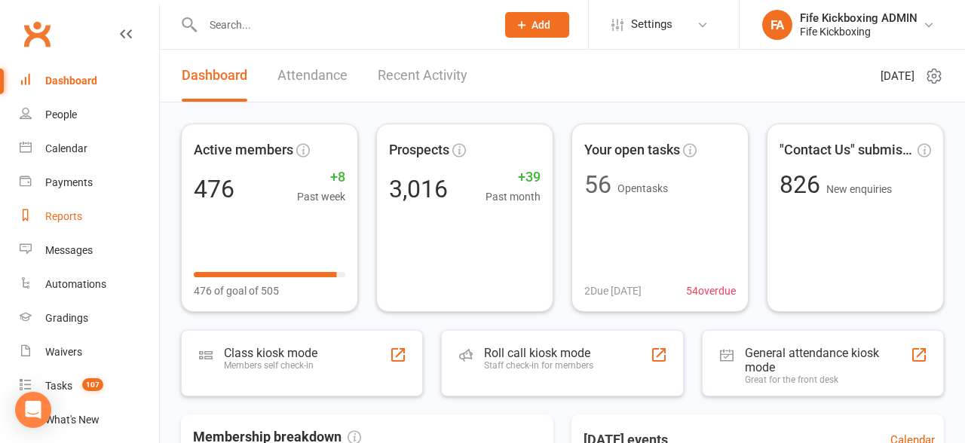
click at [85, 214] on link "Reports" at bounding box center [89, 217] width 139 height 34
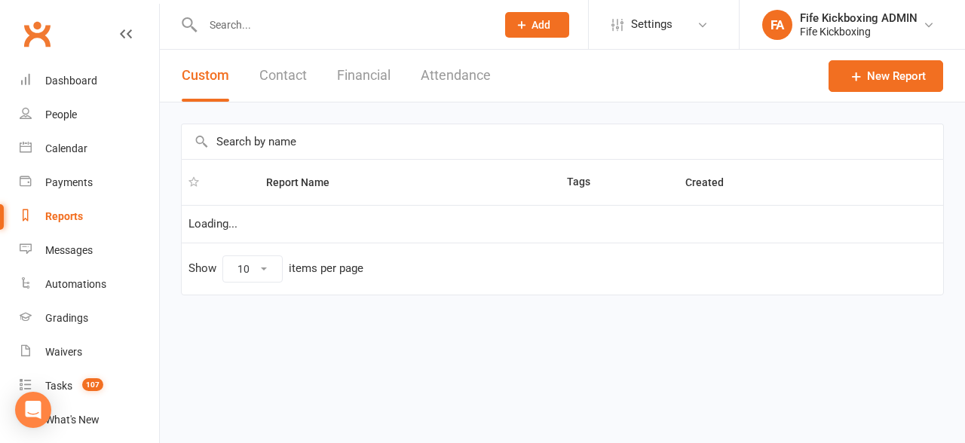
select select "100"
click at [249, 136] on input "text" at bounding box center [563, 141] width 762 height 35
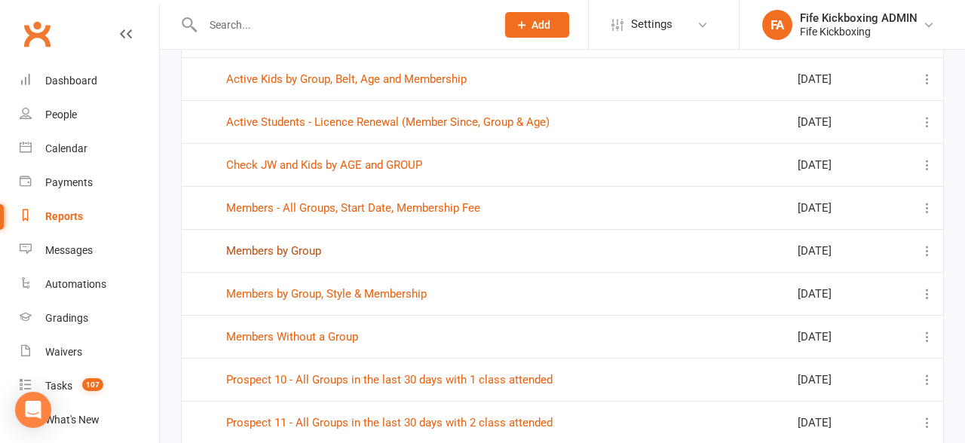
scroll to position [155, 0]
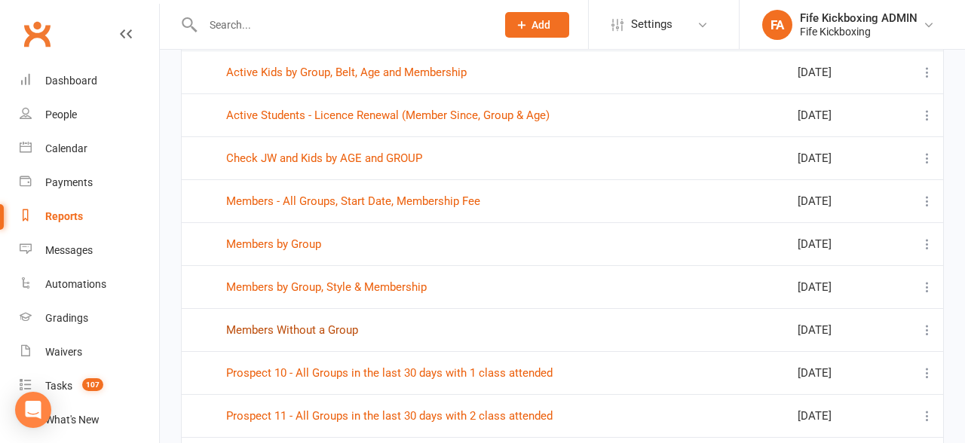
type input "group"
click at [297, 332] on link "Members Without a Group" at bounding box center [292, 330] width 132 height 14
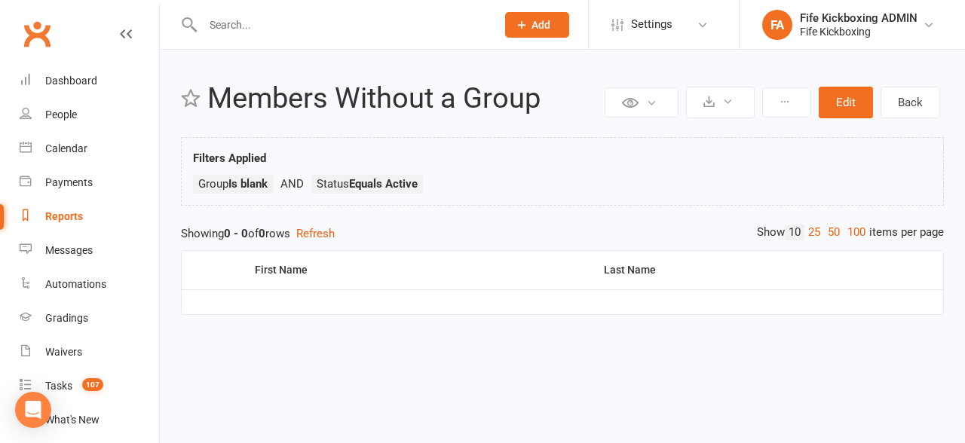
click at [75, 226] on link "Reports" at bounding box center [89, 217] width 139 height 34
select select "100"
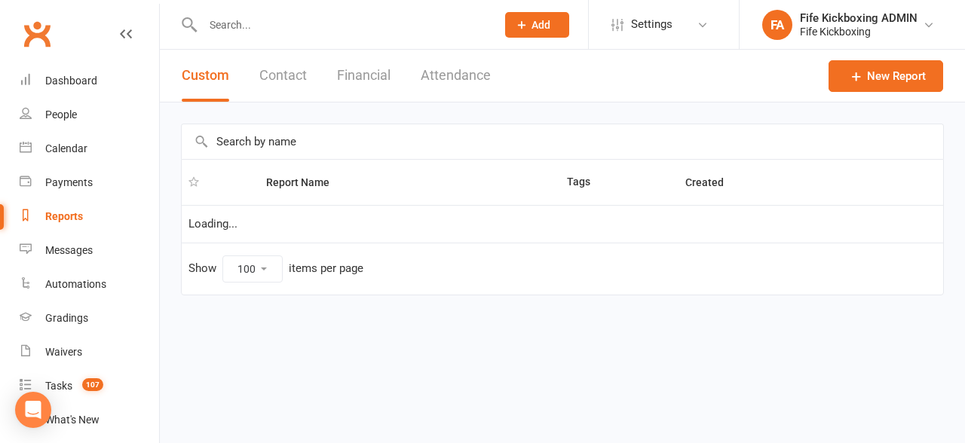
click at [266, 152] on input "text" at bounding box center [563, 141] width 762 height 35
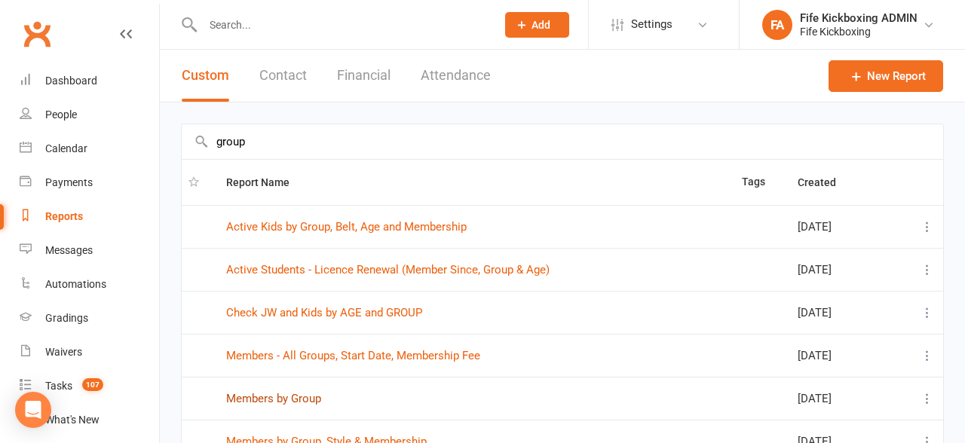
type input "group"
click at [266, 393] on link "Members by Group" at bounding box center [273, 399] width 95 height 14
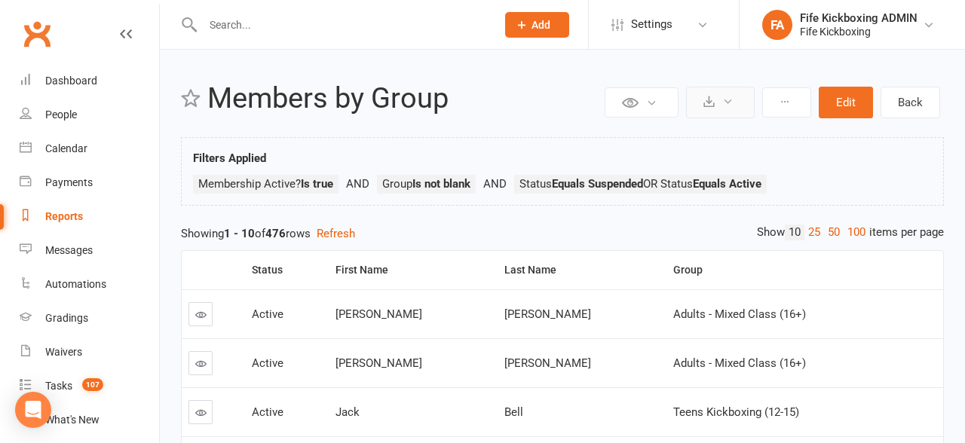
click at [719, 112] on button at bounding box center [720, 103] width 69 height 32
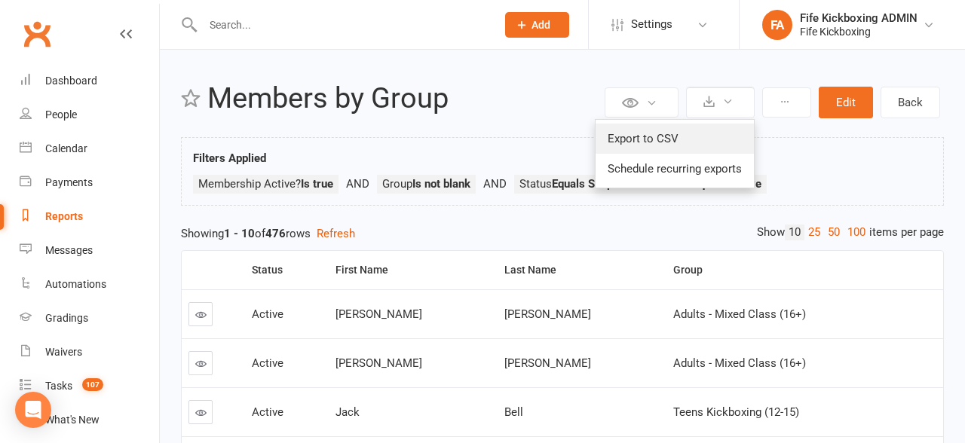
click at [717, 130] on link "Export to CSV" at bounding box center [675, 139] width 158 height 30
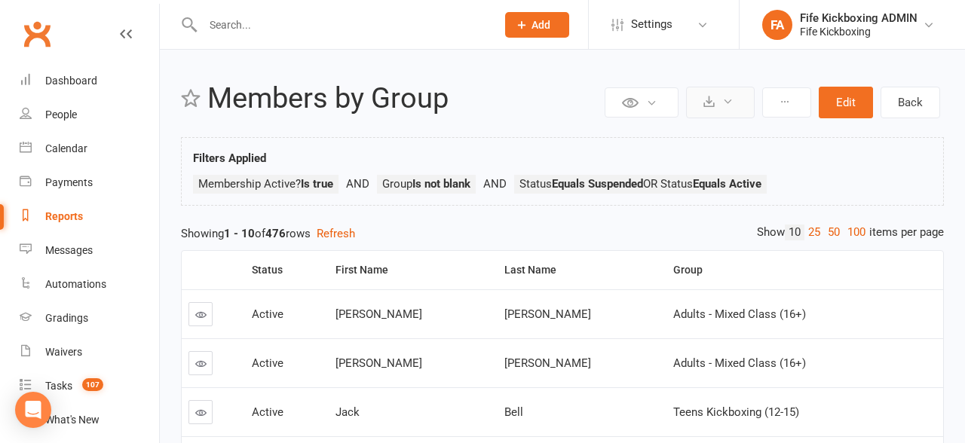
click at [718, 103] on button at bounding box center [720, 103] width 69 height 32
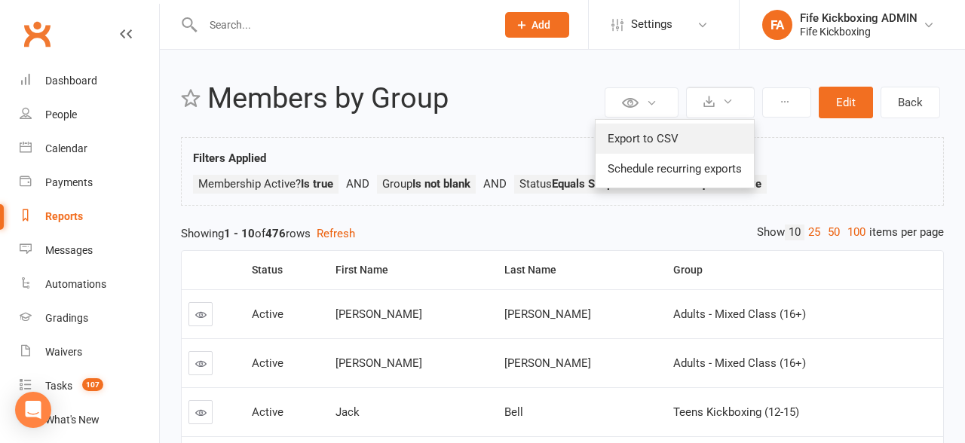
click at [726, 140] on link "Export to CSV" at bounding box center [675, 139] width 158 height 30
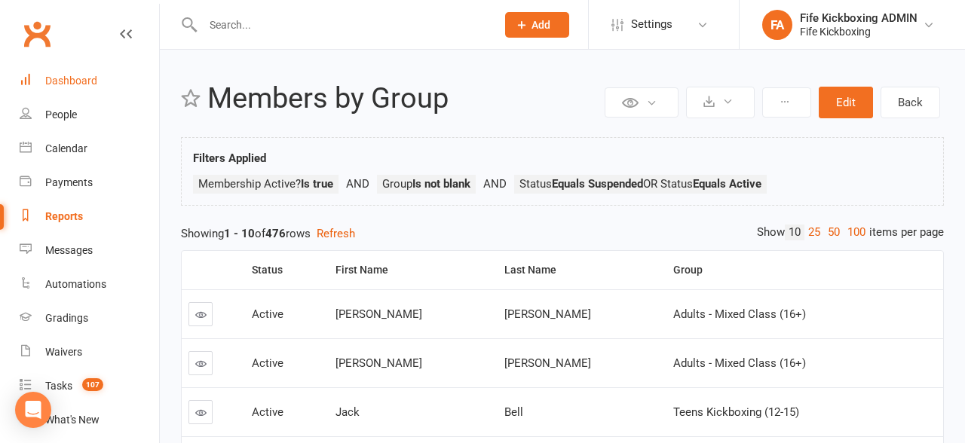
click at [81, 77] on div "Dashboard" at bounding box center [71, 81] width 52 height 12
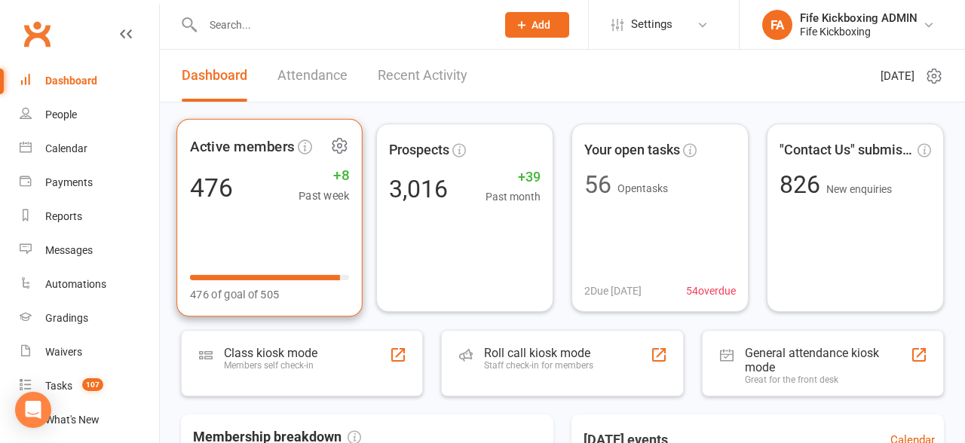
click at [253, 201] on div "476 +8 Past week" at bounding box center [269, 187] width 159 height 34
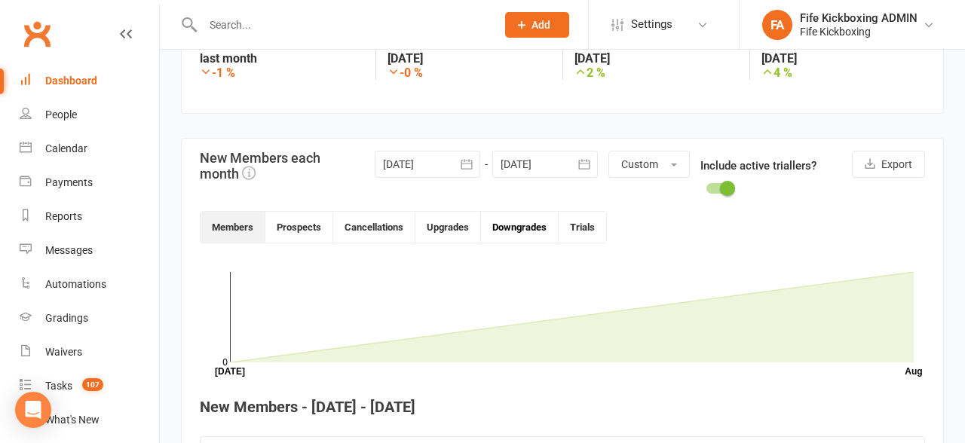
scroll to position [277, 0]
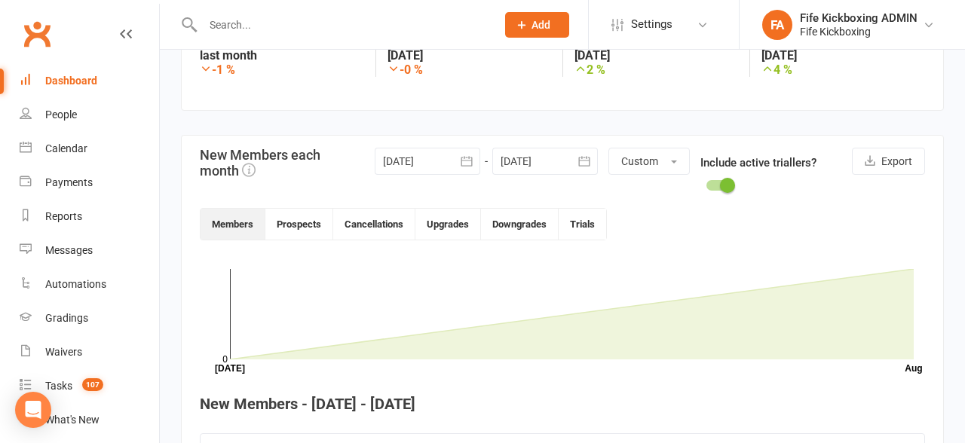
click at [430, 170] on div at bounding box center [428, 161] width 106 height 27
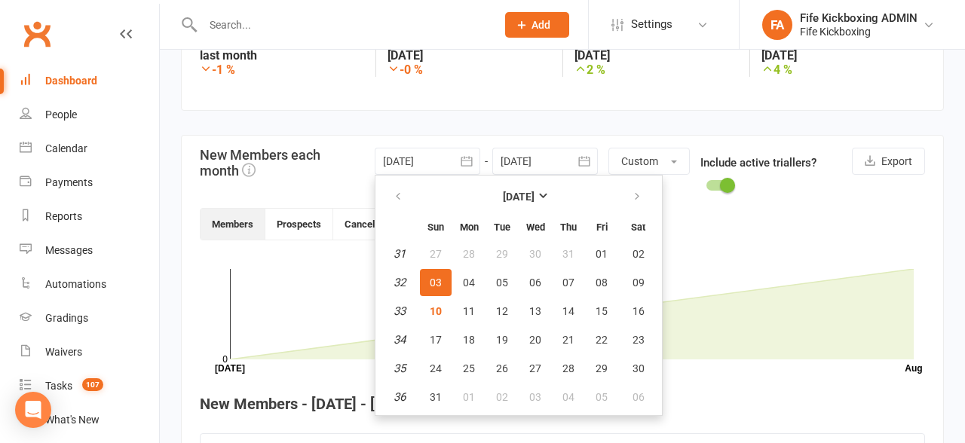
click at [553, 156] on div at bounding box center [545, 161] width 106 height 27
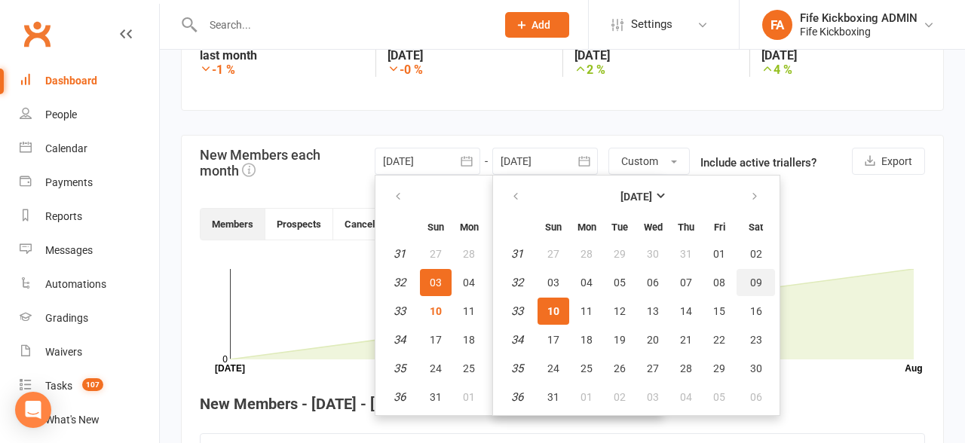
click at [750, 283] on span "09" at bounding box center [756, 283] width 12 height 12
type input "[DATE]"
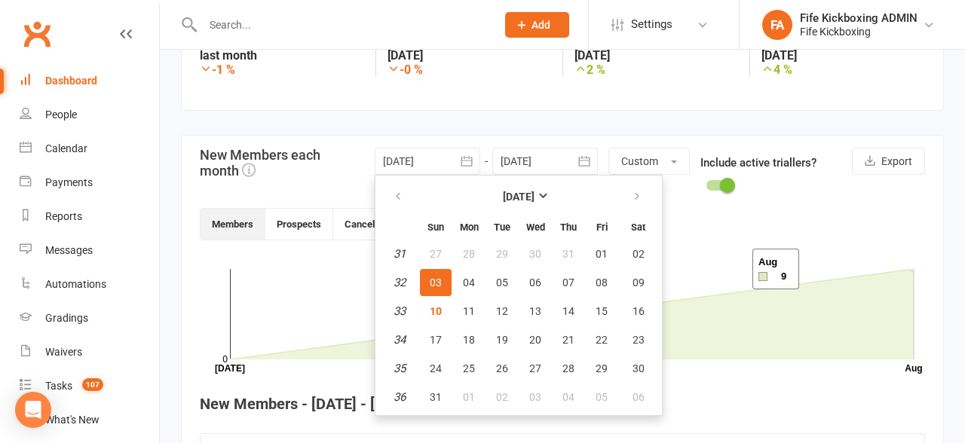
click at [734, 269] on rect at bounding box center [572, 314] width 684 height 90
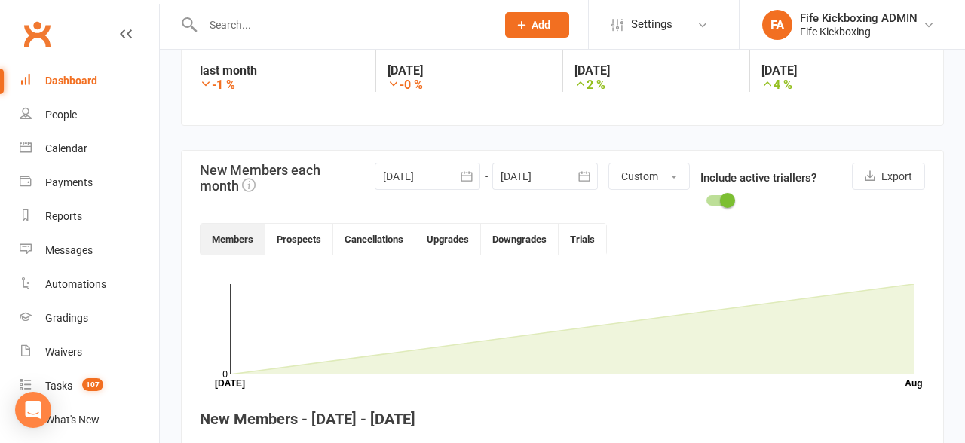
scroll to position [254, 0]
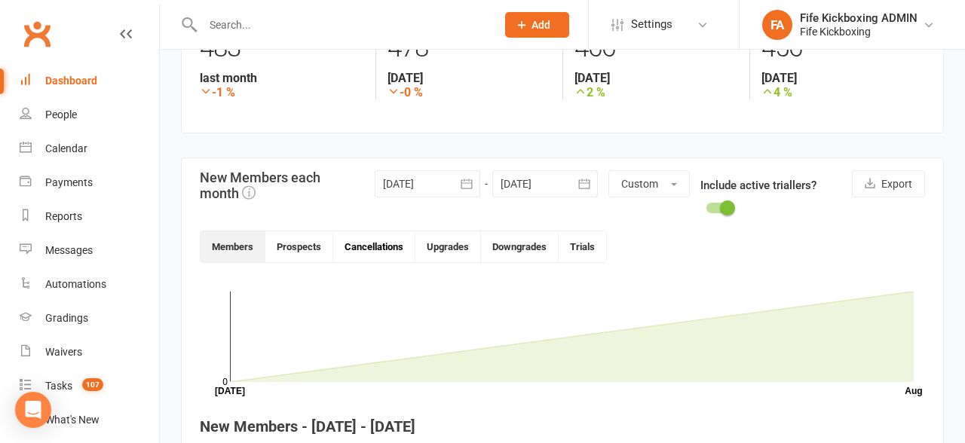
click at [368, 241] on button "Cancellations" at bounding box center [374, 246] width 82 height 31
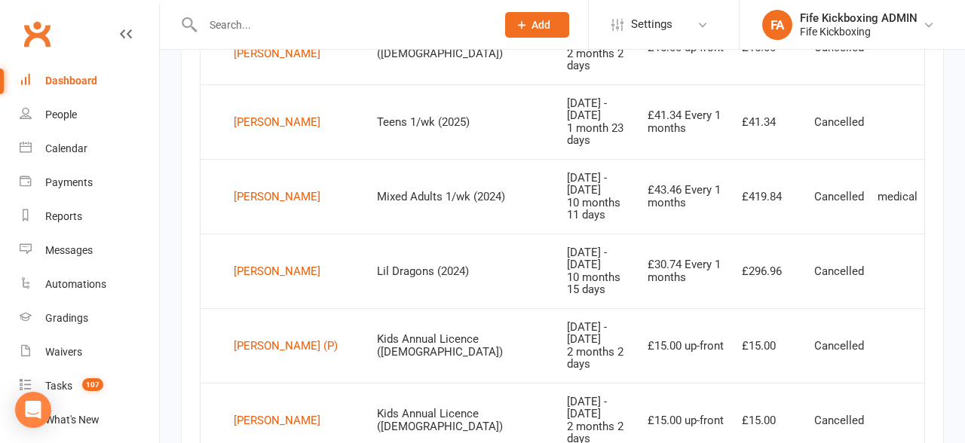
scroll to position [885, 0]
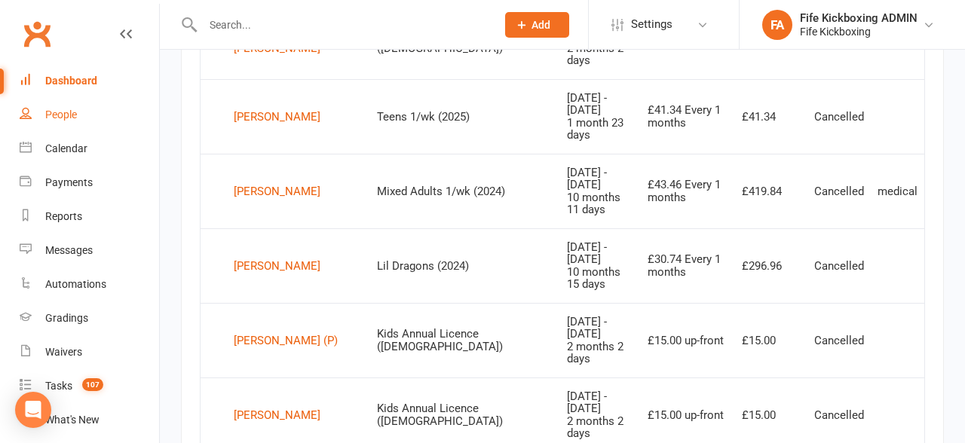
click at [69, 113] on div "People" at bounding box center [61, 115] width 32 height 12
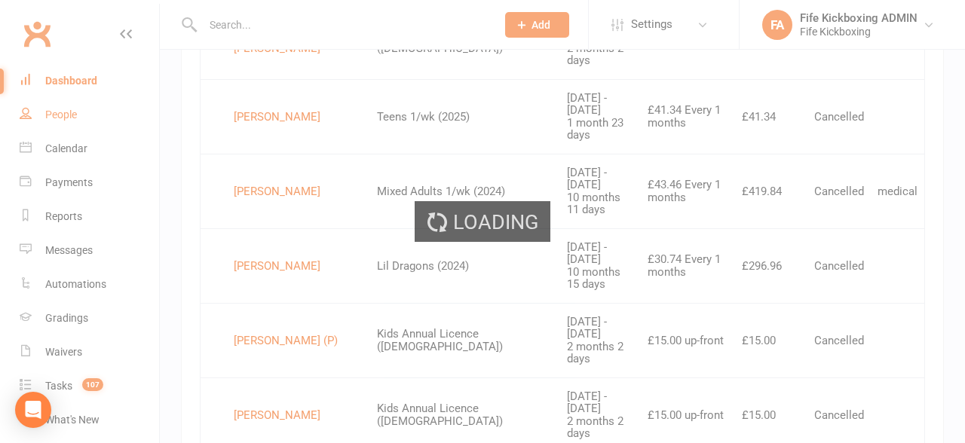
select select "100"
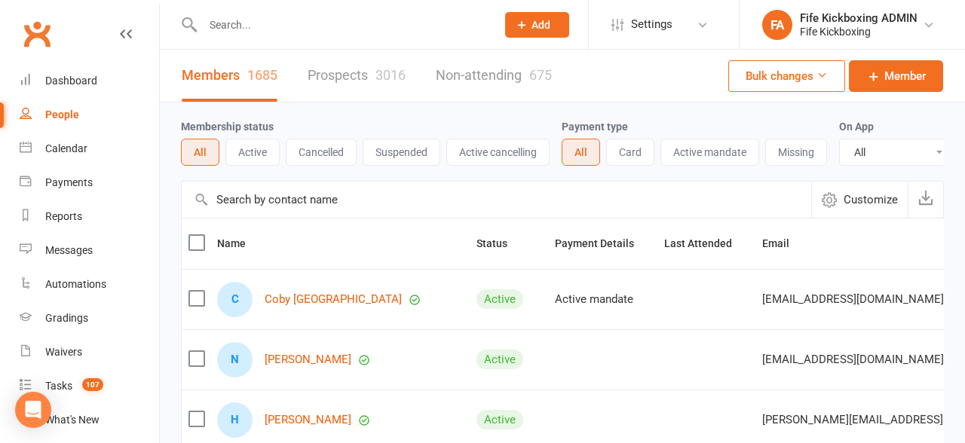
click at [280, 69] on div "Members 1685 Prospects 3016 Non-attending 675" at bounding box center [367, 76] width 414 height 52
click at [340, 75] on link "Prospects 3016" at bounding box center [357, 76] width 98 height 52
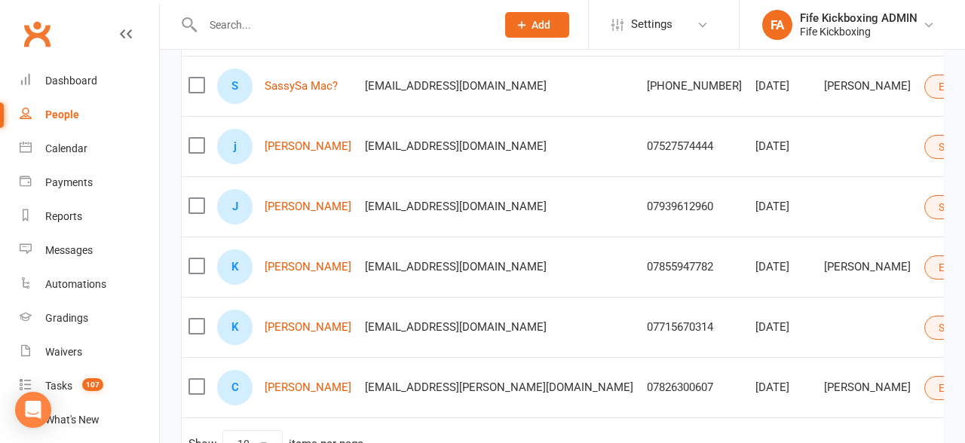
scroll to position [557, 0]
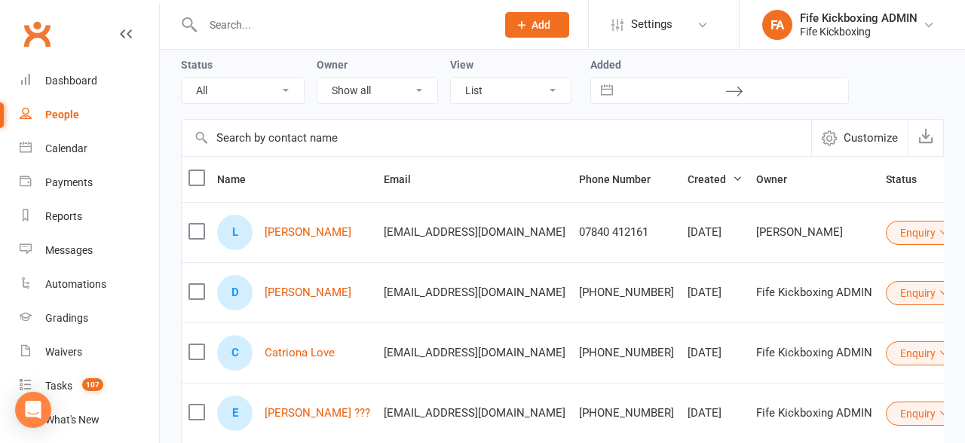
scroll to position [78, 0]
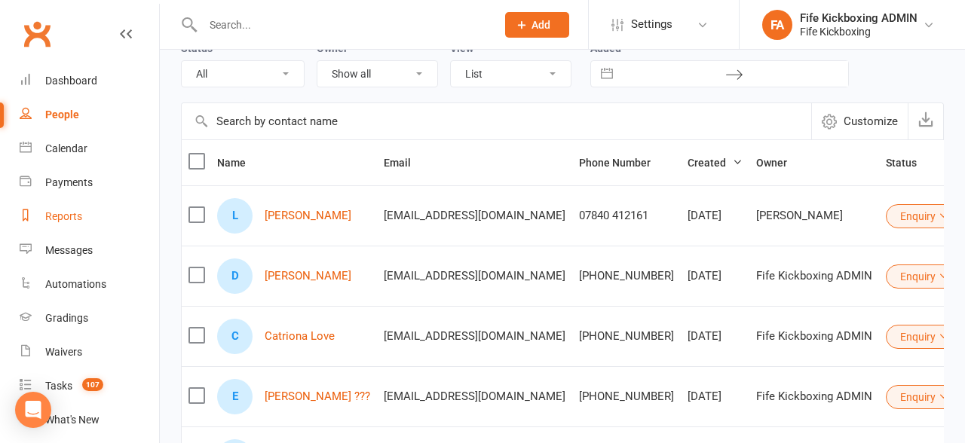
click at [69, 227] on link "Reports" at bounding box center [89, 217] width 139 height 34
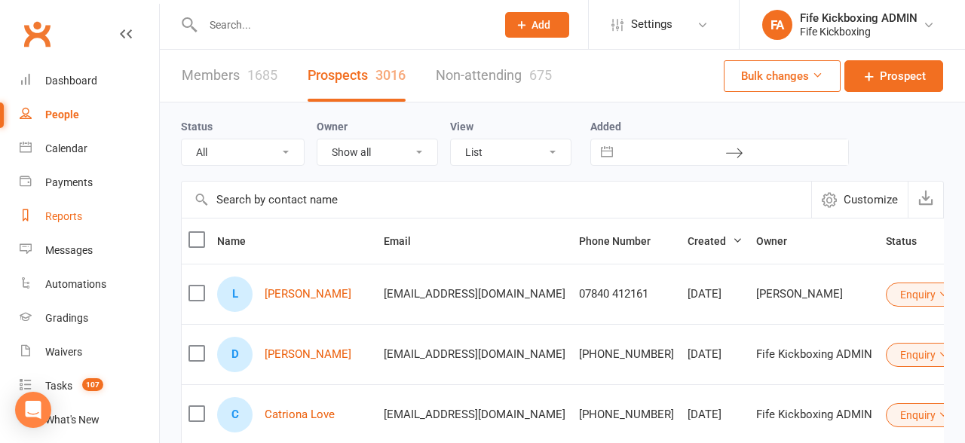
select select "100"
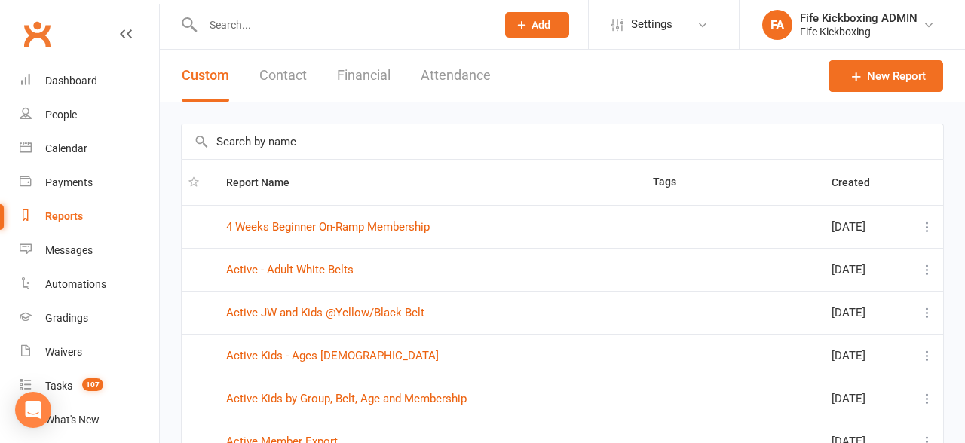
click at [463, 84] on button "Attendance" at bounding box center [456, 76] width 70 height 52
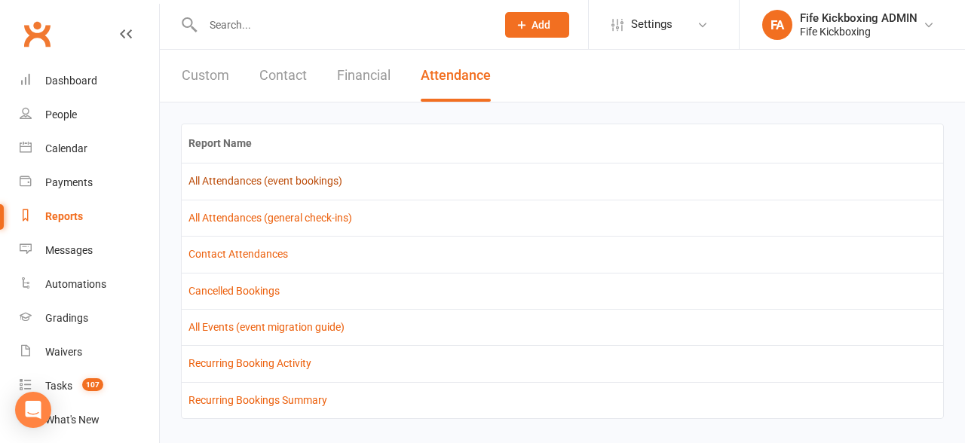
click at [294, 179] on link "All Attendances (event bookings)" at bounding box center [266, 181] width 154 height 12
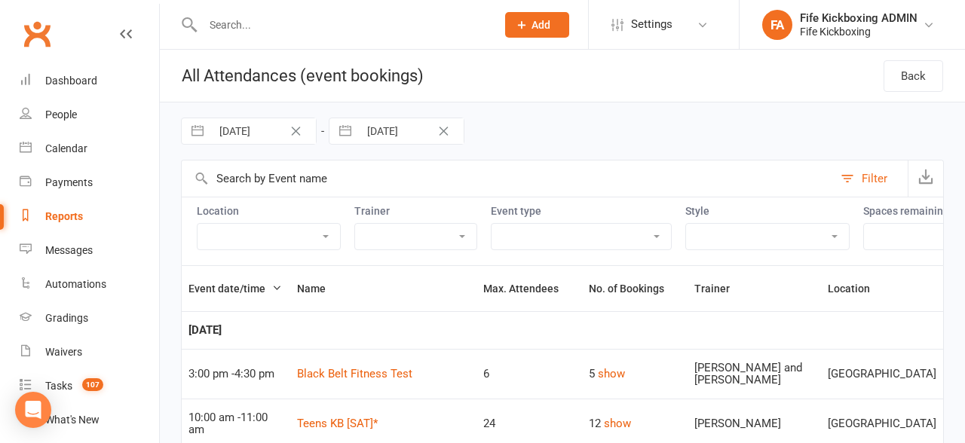
click at [556, 238] on select "Class Coaches & Instructor Training Course Kids Kickboxing Class PAYG Personal …" at bounding box center [581, 237] width 179 height 26
select select "5620"
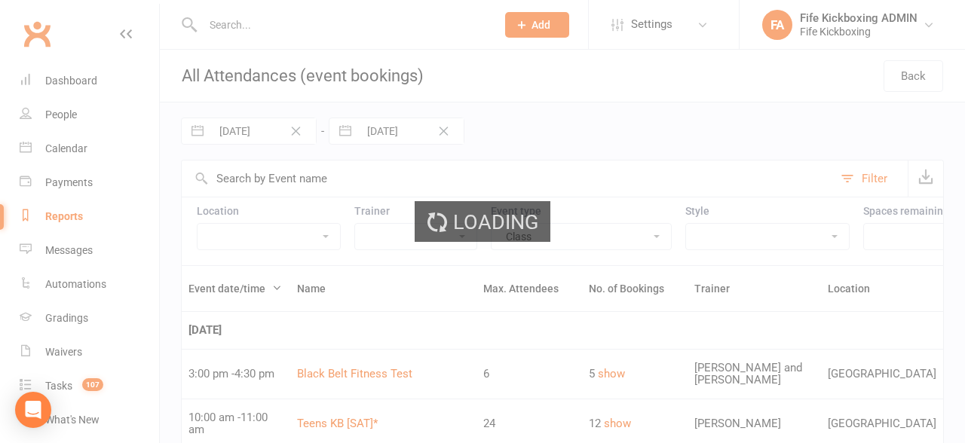
click at [923, 174] on div "Loading" at bounding box center [482, 221] width 965 height 443
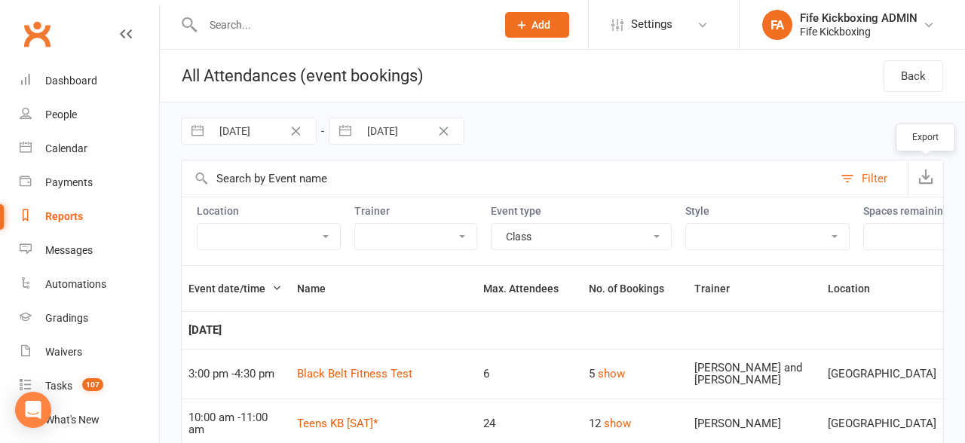
click at [923, 174] on icon "button" at bounding box center [925, 176] width 15 height 15
select select "5"
select select "2025"
select select "6"
select select "2025"
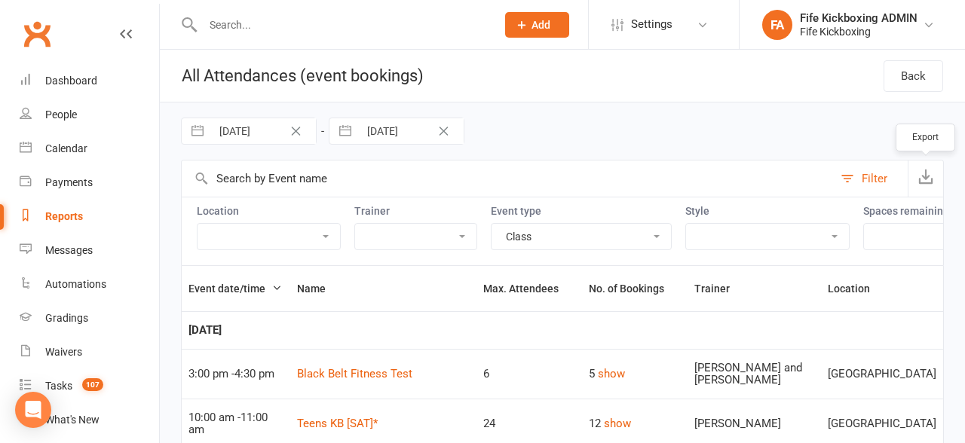
select select "7"
select select "2025"
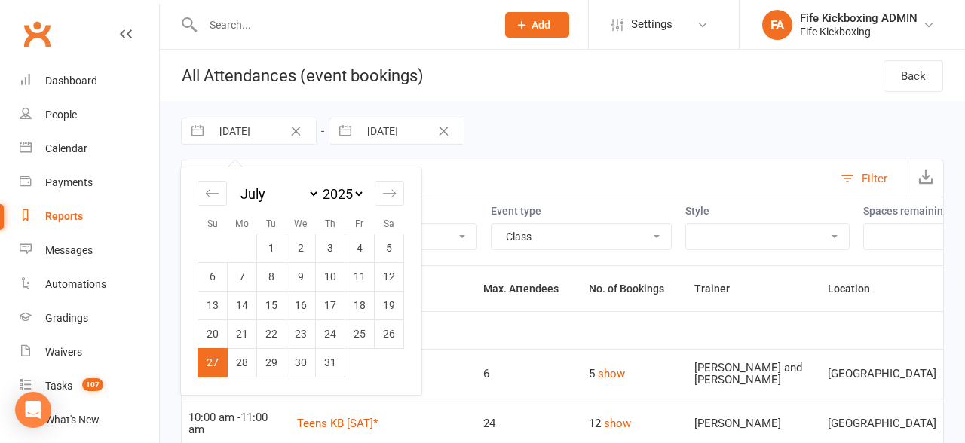
click at [245, 127] on input "[DATE]" at bounding box center [263, 131] width 105 height 26
click at [392, 200] on icon "Move forward to switch to the next month." at bounding box center [389, 193] width 14 height 14
select select "8"
select select "2025"
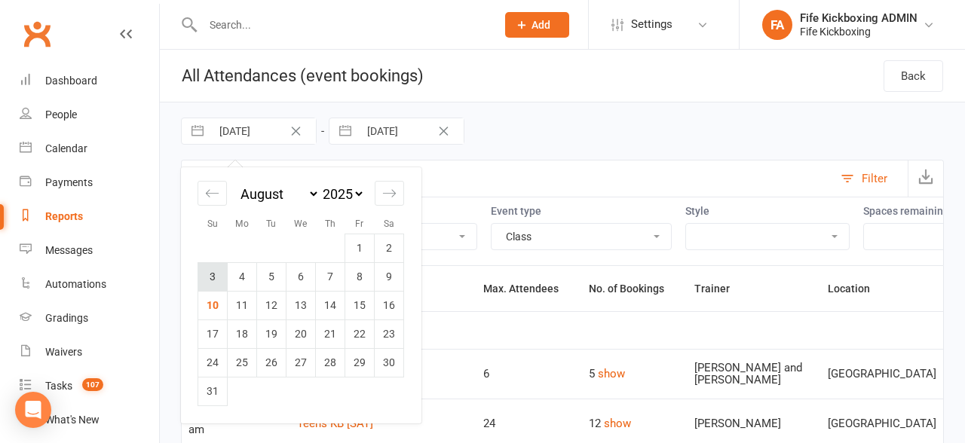
click at [207, 275] on td "3" at bounding box center [212, 276] width 29 height 29
type input "[DATE]"
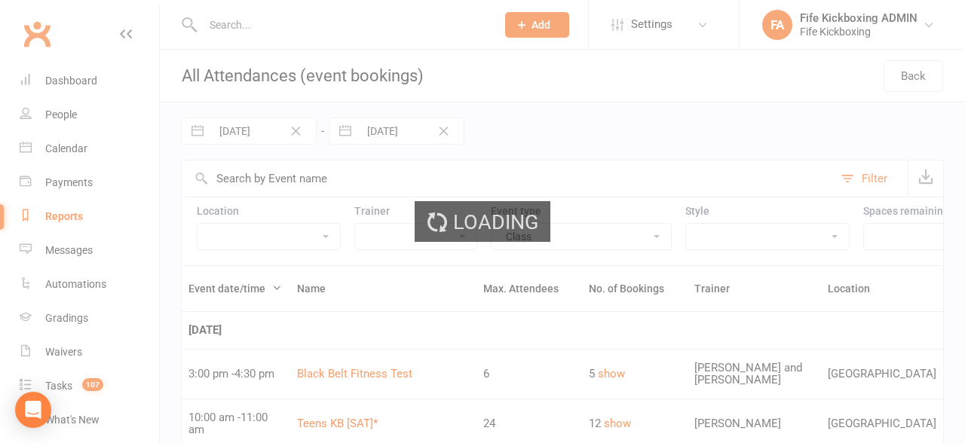
click at [402, 121] on div "Loading" at bounding box center [482, 221] width 965 height 443
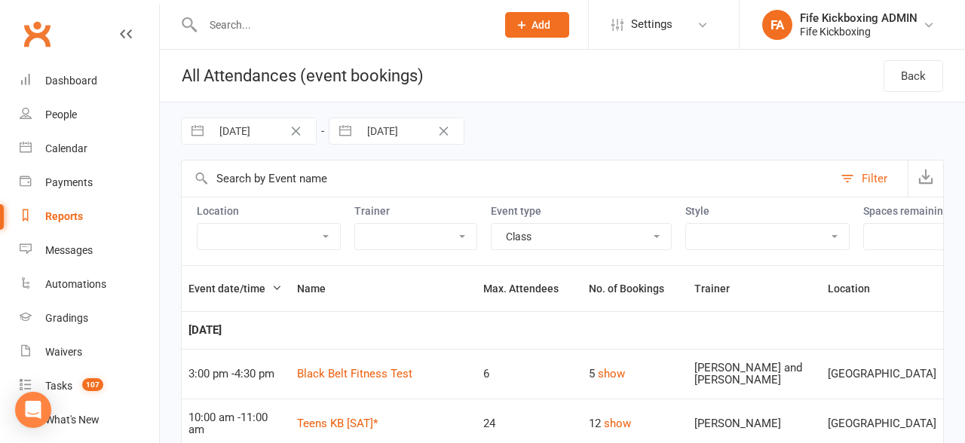
select select "6"
select select "2025"
select select "7"
select select "2025"
select select "8"
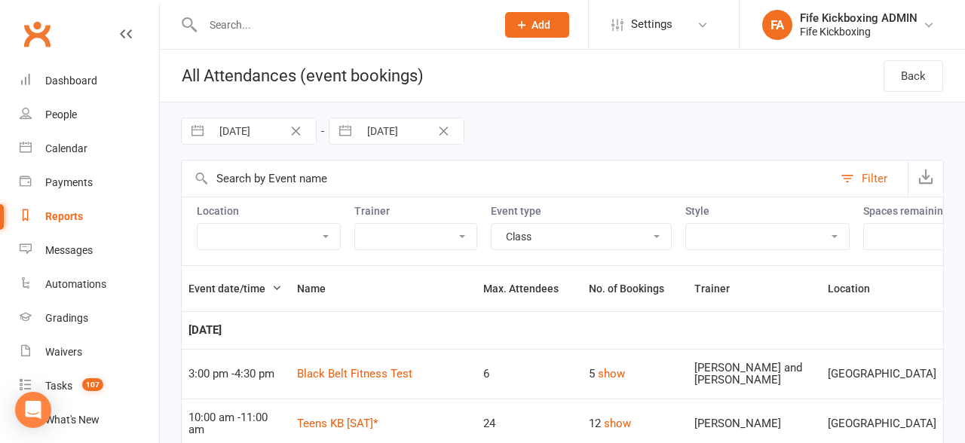
select select "2025"
click at [402, 121] on input "[DATE]" at bounding box center [411, 131] width 105 height 26
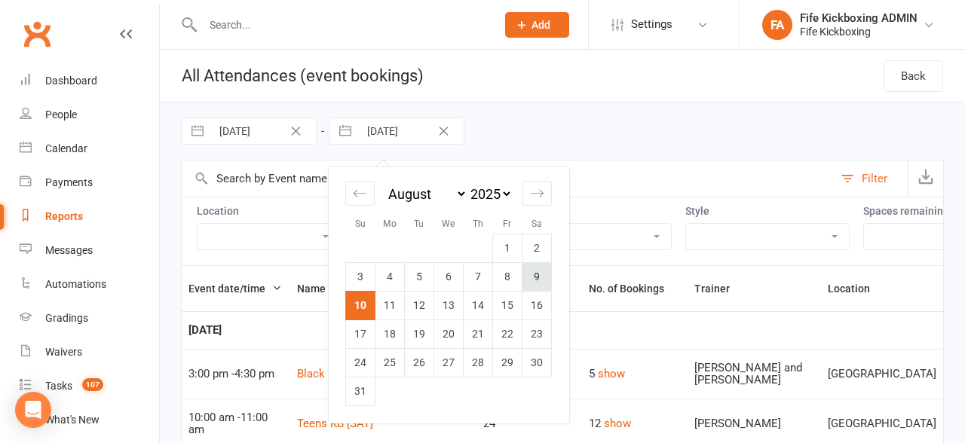
click at [544, 282] on td "9" at bounding box center [537, 276] width 29 height 29
type input "[DATE]"
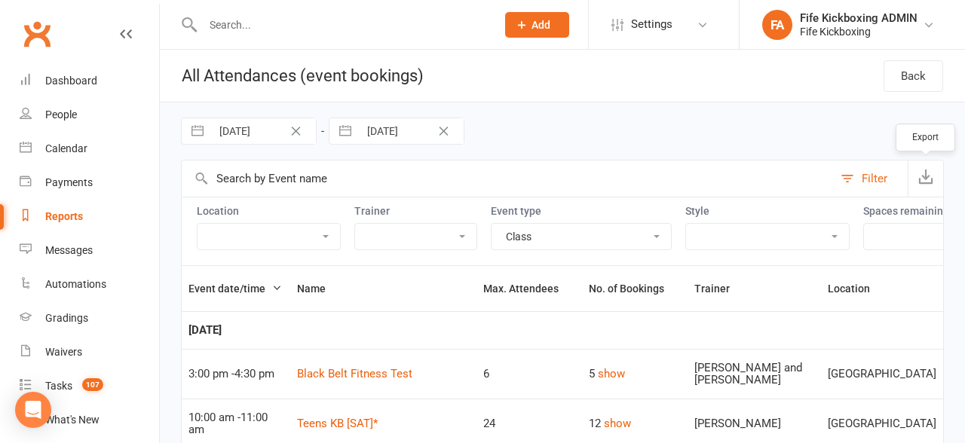
click at [932, 176] on icon "button" at bounding box center [925, 176] width 15 height 15
click at [279, 135] on input "[DATE]" at bounding box center [263, 131] width 105 height 26
select select "6"
select select "2025"
select select "7"
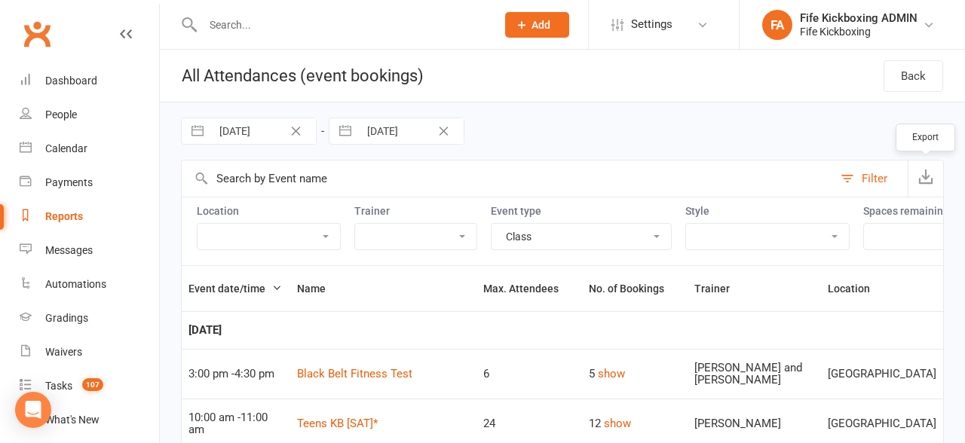
select select "2025"
select select "8"
select select "2025"
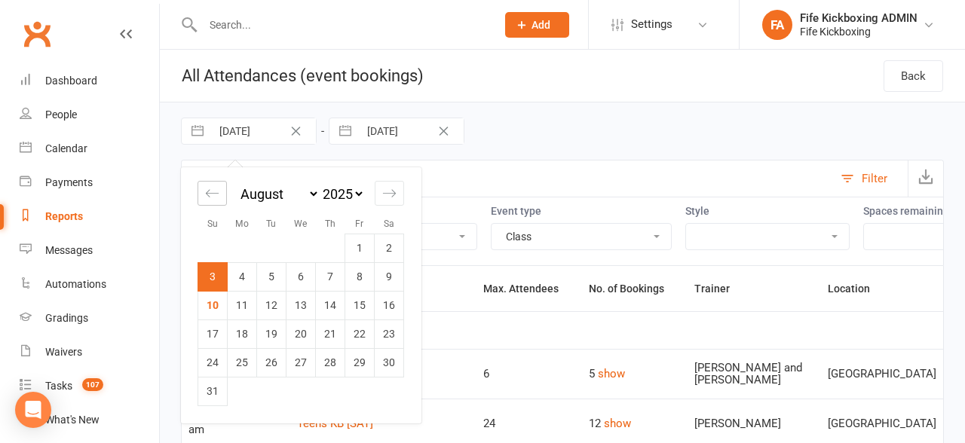
click at [213, 204] on div "Move backward to switch to the previous month." at bounding box center [212, 193] width 29 height 25
select select "5"
select select "2025"
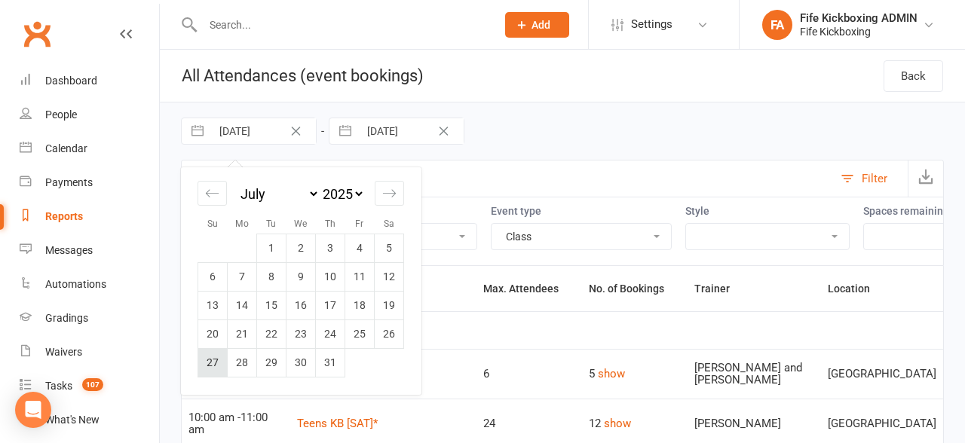
click at [216, 370] on td "27" at bounding box center [212, 362] width 29 height 29
type input "[DATE]"
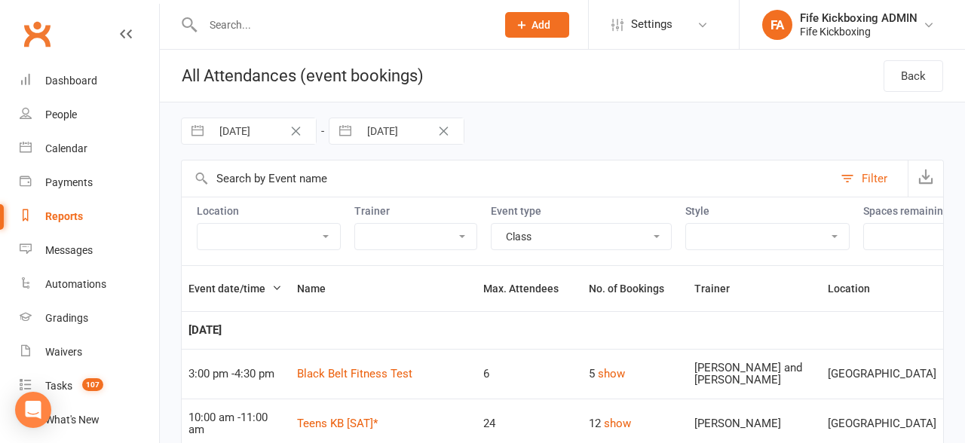
select select "6"
select select "2025"
select select "7"
select select "2025"
select select "8"
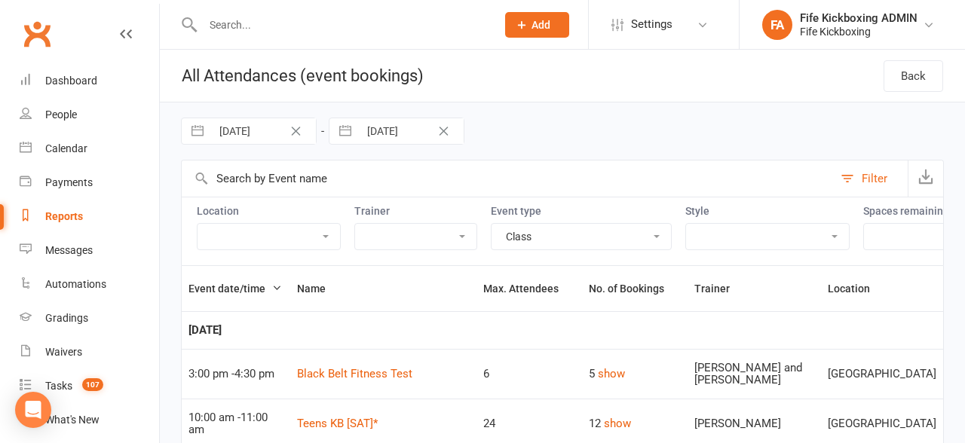
select select "2025"
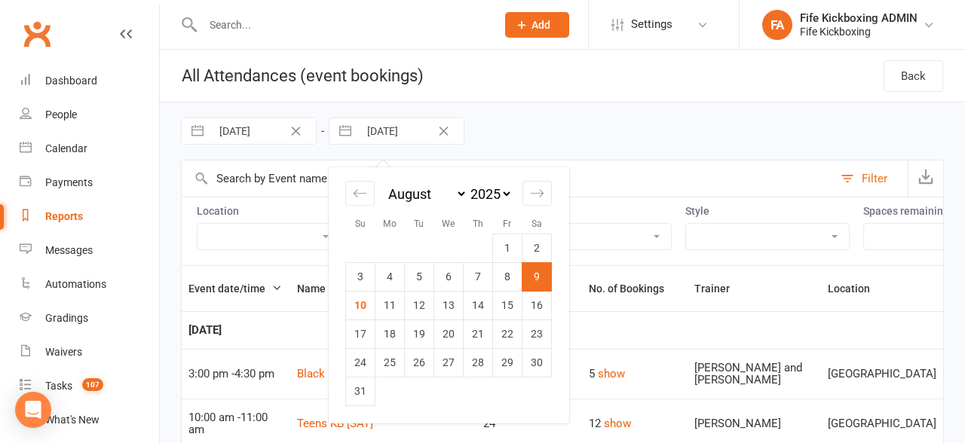
click at [388, 136] on input "[DATE]" at bounding box center [411, 131] width 105 height 26
click at [536, 241] on td "2" at bounding box center [537, 248] width 29 height 29
type input "[DATE]"
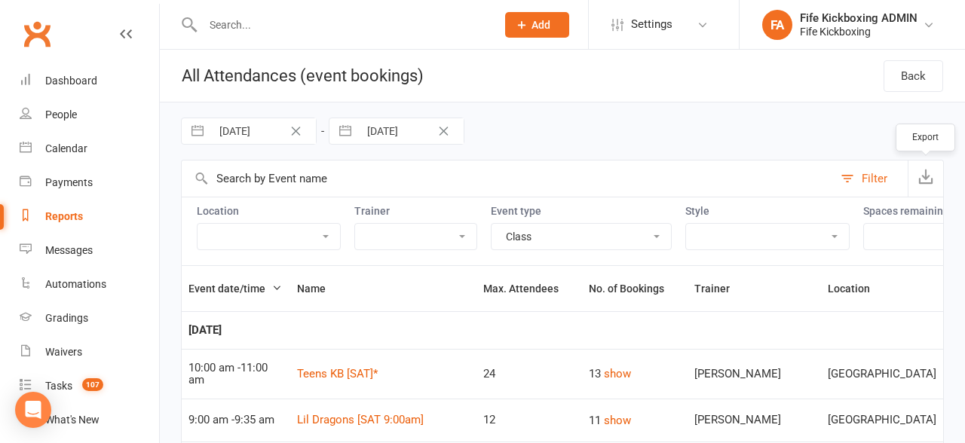
click at [918, 186] on button "button" at bounding box center [925, 179] width 35 height 36
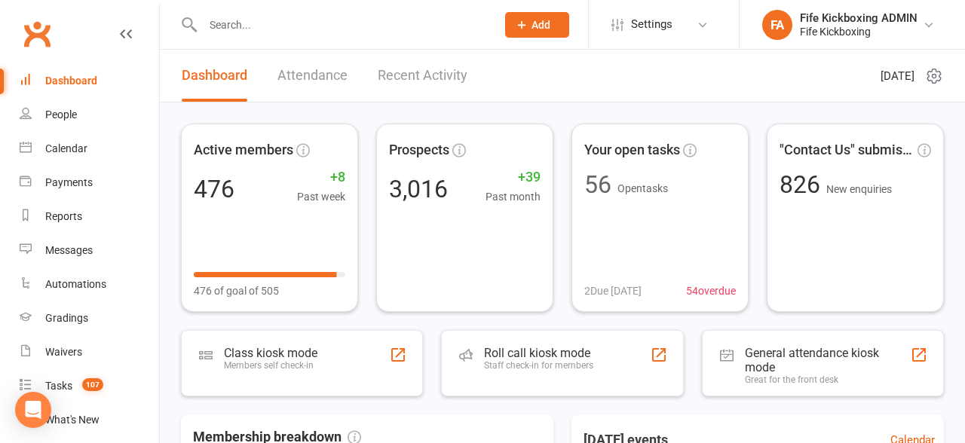
click at [391, 14] on input "text" at bounding box center [341, 24] width 287 height 21
click at [244, 28] on input "text" at bounding box center [341, 24] width 287 height 21
paste input "Clairejrgy@gmail.com"
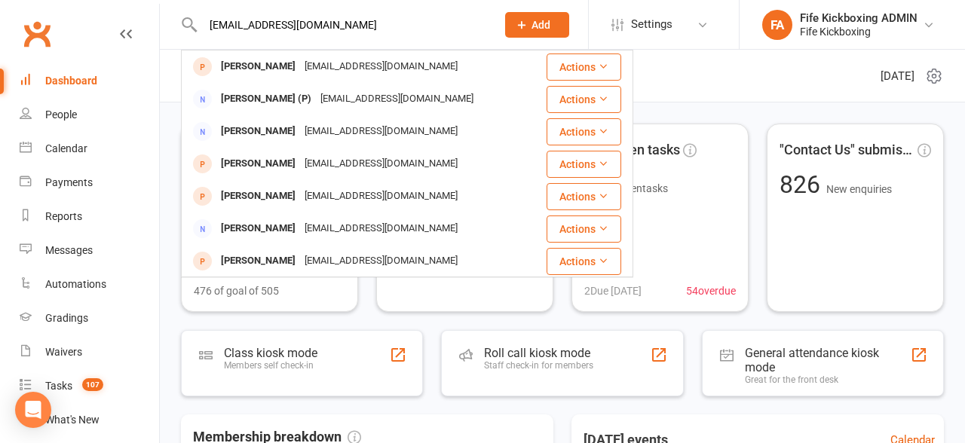
type input "Clairejrgy@gmail.com"
click at [525, 25] on icon at bounding box center [522, 25] width 14 height 14
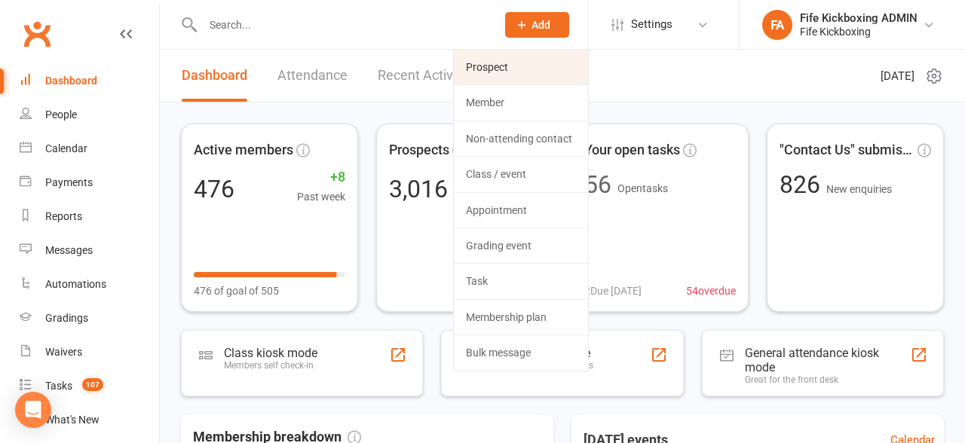
click at [508, 72] on link "Prospect" at bounding box center [521, 67] width 134 height 35
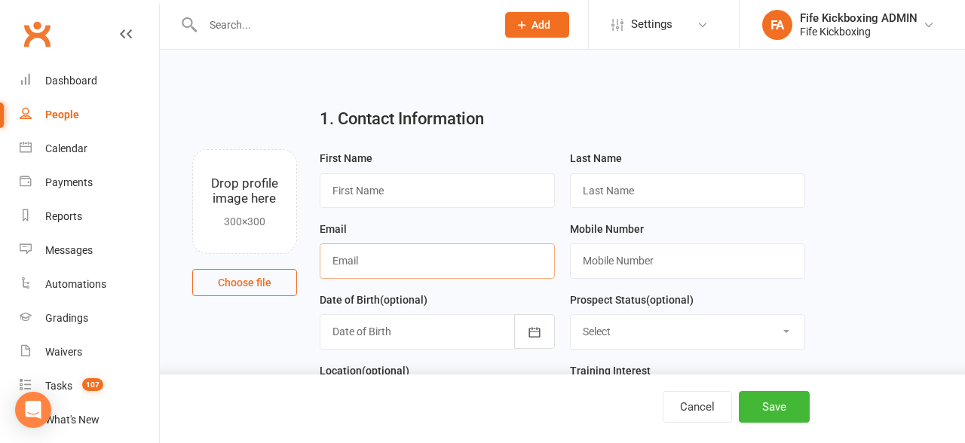
click at [452, 262] on input "text" at bounding box center [437, 261] width 235 height 35
paste input "Clairejrgy@gmail.com"
type input "Clairejrgy@gmail.com"
click at [618, 262] on input "text" at bounding box center [687, 261] width 235 height 35
paste input "+447398457360"
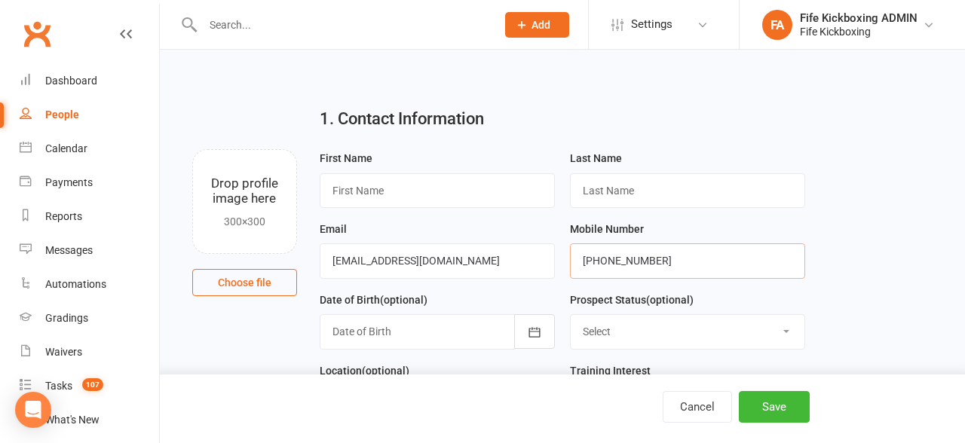
click at [602, 265] on input "+447398457360" at bounding box center [687, 261] width 235 height 35
type input "07398457360"
click at [385, 190] on input "text" at bounding box center [437, 190] width 235 height 35
click at [352, 194] on input "text" at bounding box center [437, 190] width 235 height 35
paste input "DavidClaire Jorgensen"
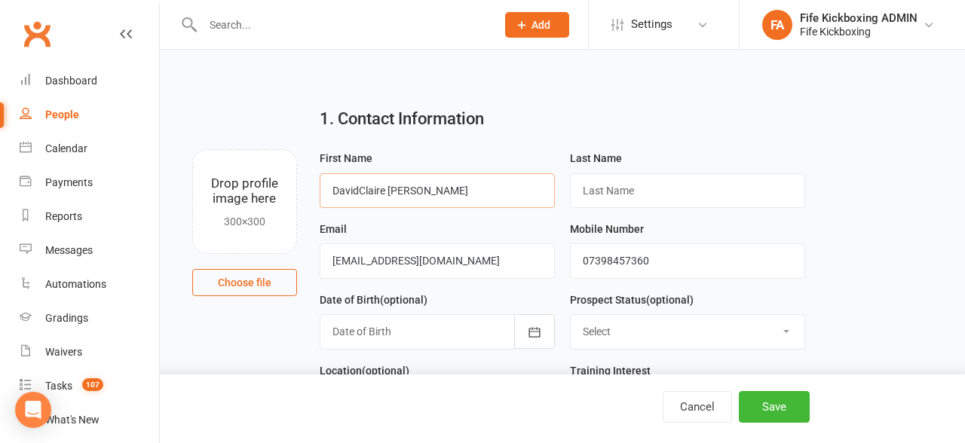
type input "DavidClaire Jorgensen"
click at [609, 190] on input "text" at bounding box center [687, 190] width 235 height 35
paste input "DavidClaire Jorgensen"
click at [639, 194] on input "DavidClaire Jorgensen" at bounding box center [687, 190] width 235 height 35
type input "Jorgensen"
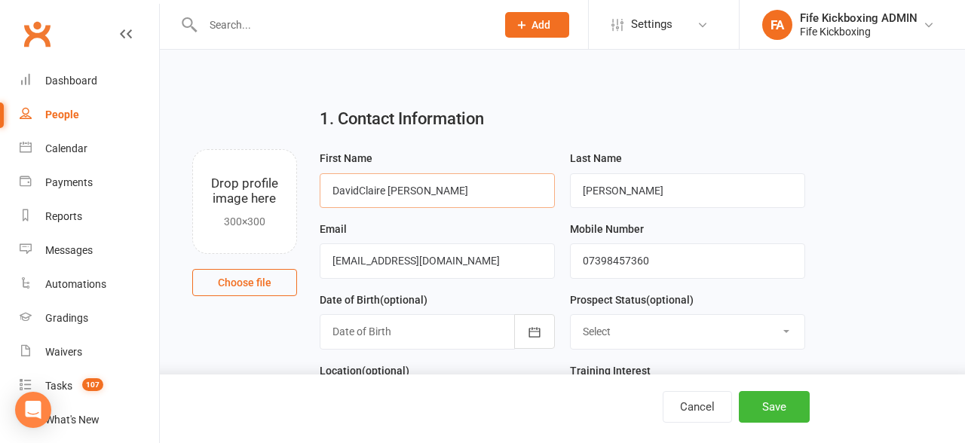
click at [488, 189] on input "DavidClaire Jorgensen" at bounding box center [437, 190] width 235 height 35
type input "DavidClaire"
click at [613, 326] on select "Select Enquiry Trial booked 1 class attended 2 classes attended 3+ classes atte…" at bounding box center [688, 331] width 234 height 33
select select "Enquiry"
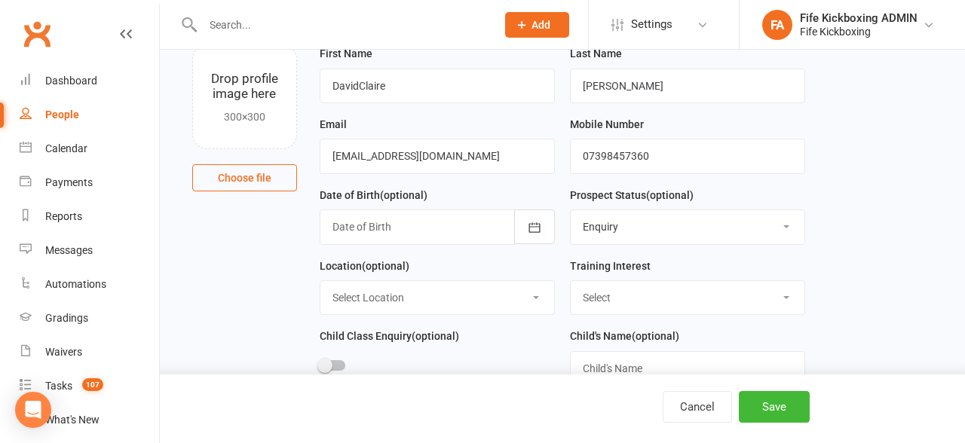
scroll to position [107, 0]
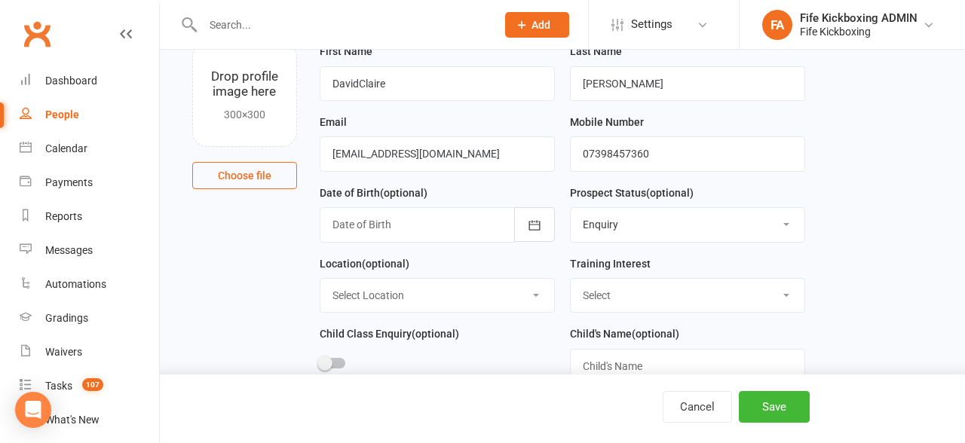
click at [609, 296] on select "Select Wee Warriors (3 - 4½) Lil Dragons (4.5-6 years) Junior Warriors (7-8yo) …" at bounding box center [688, 295] width 234 height 33
select select "Junior Warriors (7-8yo)"
click at [458, 306] on select "Select Location Bellyeoman Castle Business Centre Dunfermline High School ROOM …" at bounding box center [437, 295] width 234 height 33
select select "1"
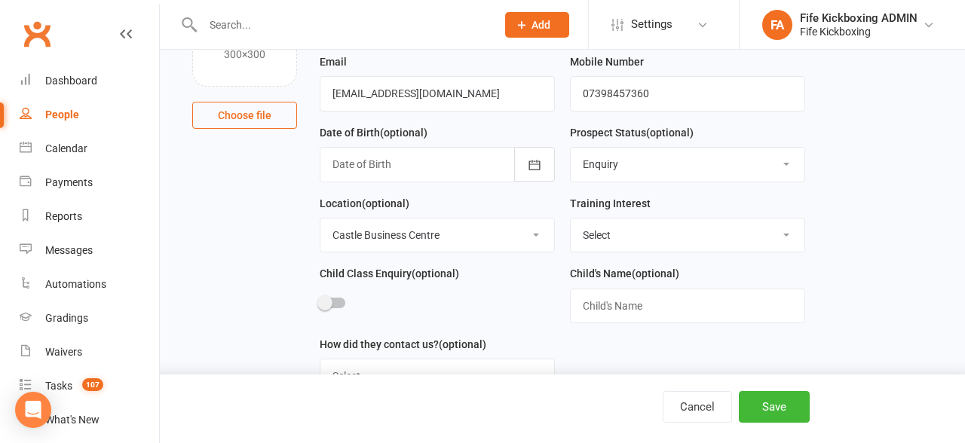
scroll to position [170, 0]
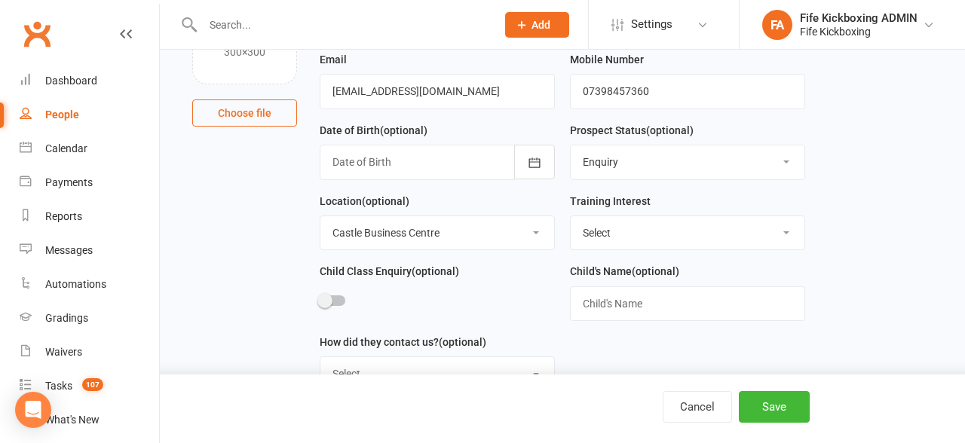
click at [334, 299] on div at bounding box center [333, 301] width 26 height 11
click at [320, 299] on input "checkbox" at bounding box center [320, 299] width 0 height 0
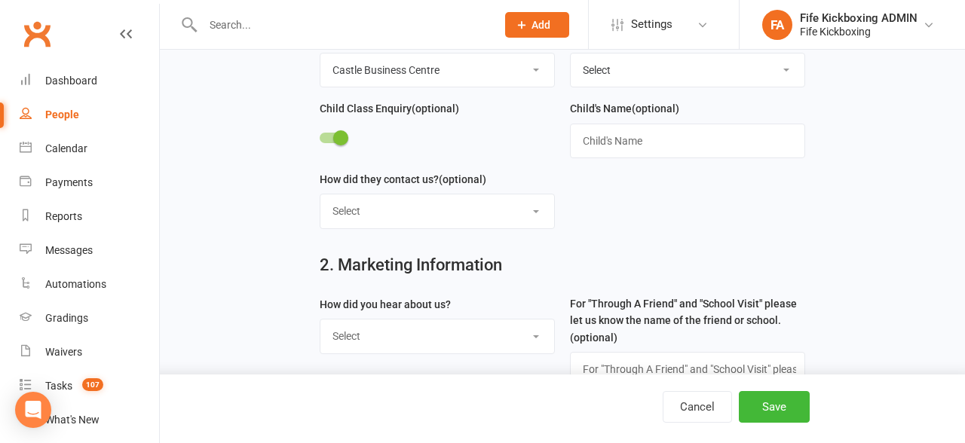
scroll to position [339, 0]
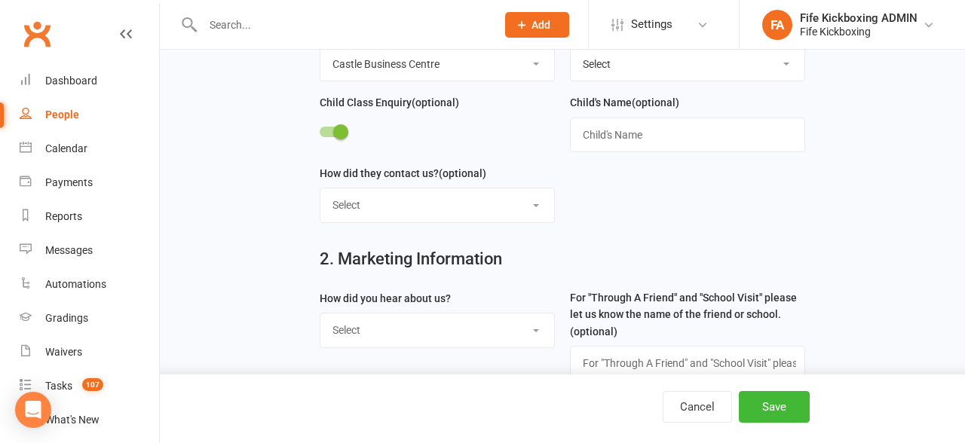
click at [464, 203] on select "Select Website contact form Phone Email Social media app Walk in" at bounding box center [437, 205] width 234 height 33
select select "Social media app"
click at [376, 336] on select "Select Social media Google Leaflet Through A Friend School visit Event Walked b…" at bounding box center [437, 330] width 234 height 33
select select "Social media"
click at [751, 403] on button "Save" at bounding box center [774, 407] width 71 height 32
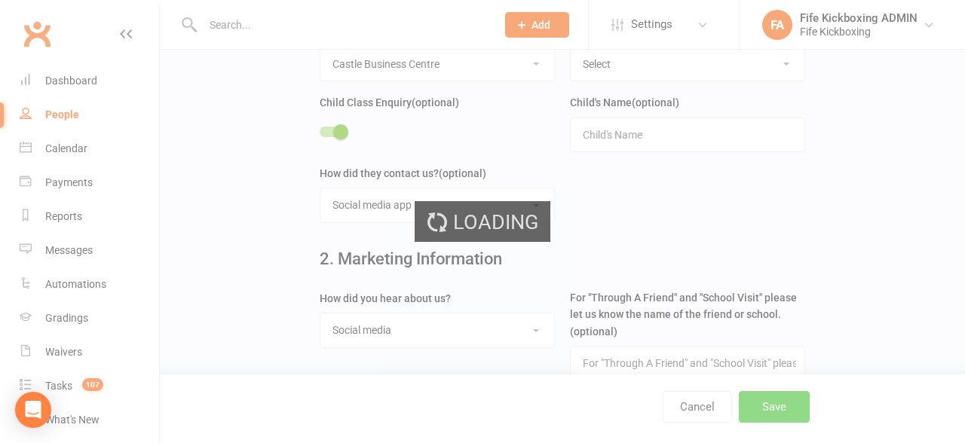
scroll to position [0, 0]
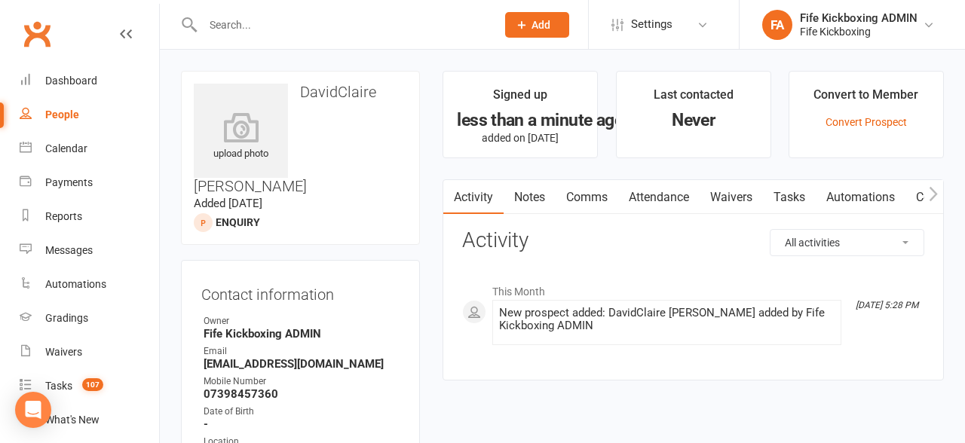
click at [244, 26] on input "text" at bounding box center [341, 24] width 287 height 21
paste input "andreabann@gmail.com"
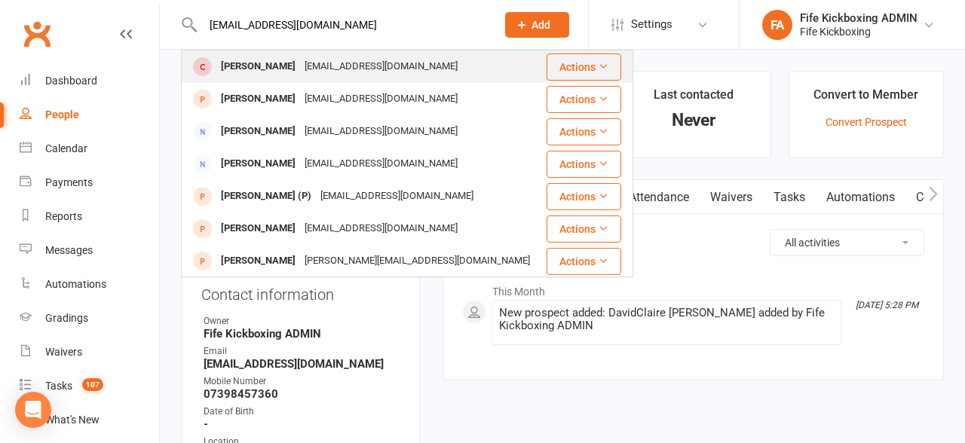
type input "andreabann@gmail.com"
click at [319, 67] on div "andreabann@gmail.com" at bounding box center [381, 67] width 162 height 22
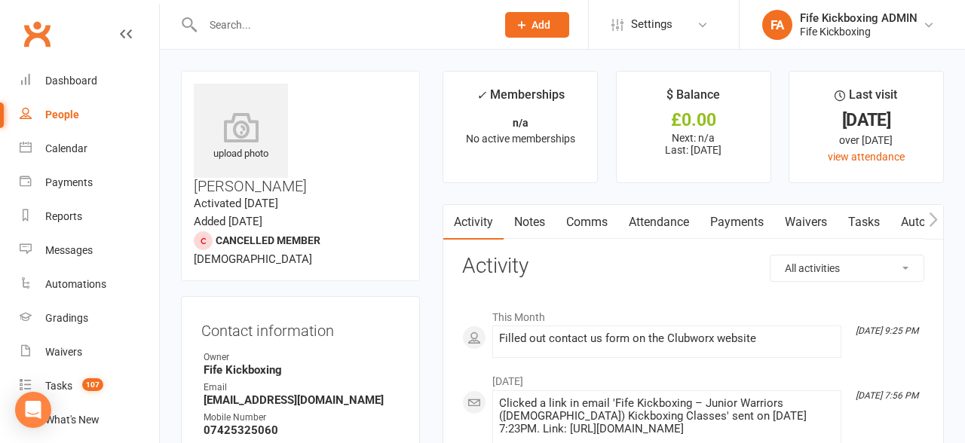
click at [911, 222] on link "Automations" at bounding box center [936, 222] width 90 height 35
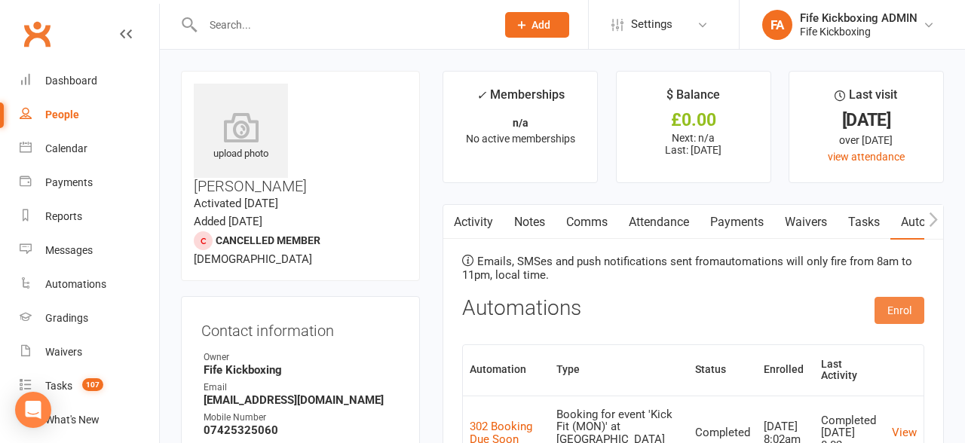
click at [903, 308] on button "Enrol" at bounding box center [900, 310] width 50 height 27
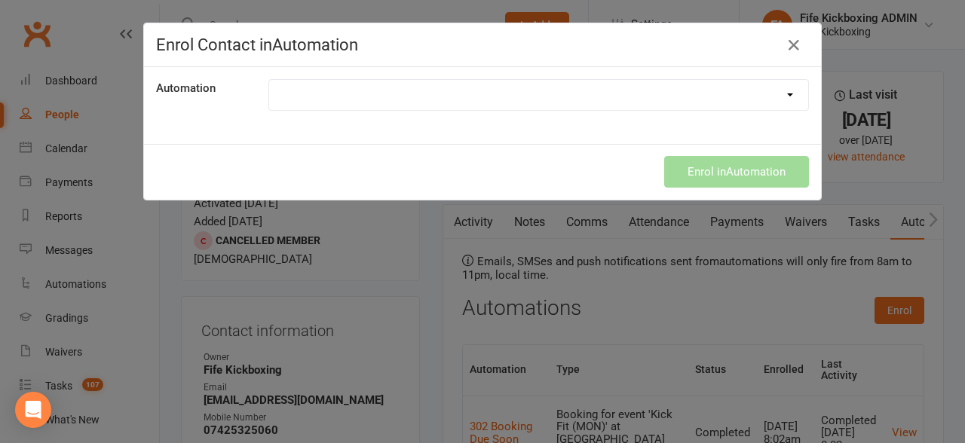
click at [407, 94] on select at bounding box center [538, 95] width 539 height 30
click at [791, 51] on icon "button" at bounding box center [794, 45] width 18 height 18
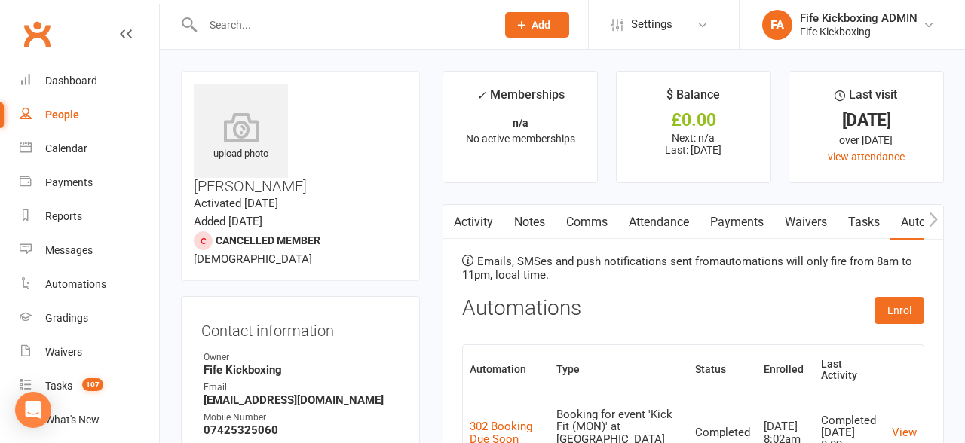
click at [592, 220] on link "Comms" at bounding box center [587, 222] width 63 height 35
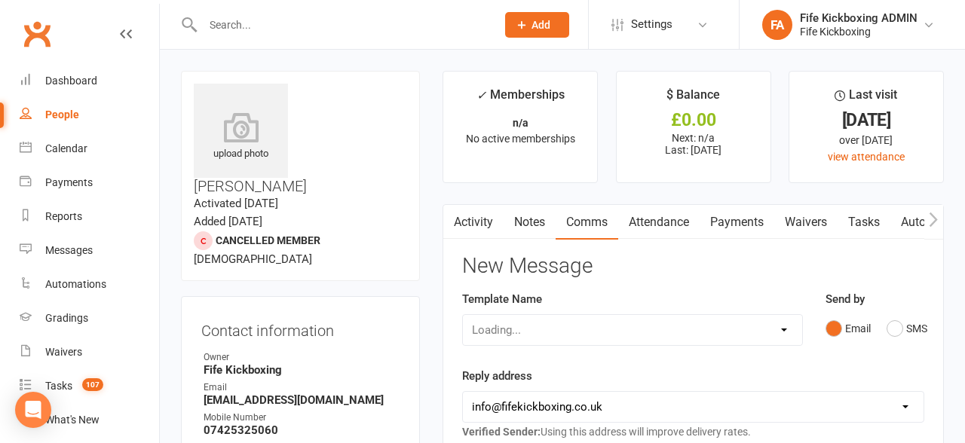
click at [572, 336] on select "Loading..." at bounding box center [632, 330] width 339 height 30
select select "15"
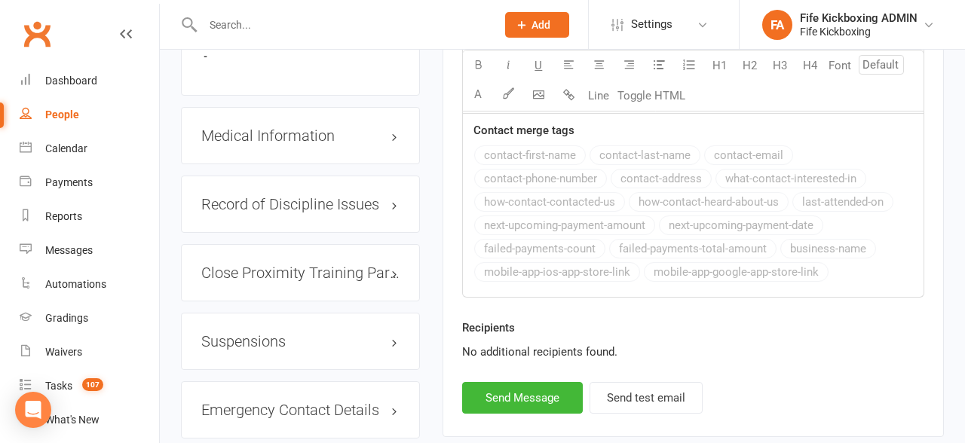
scroll to position [1519, 0]
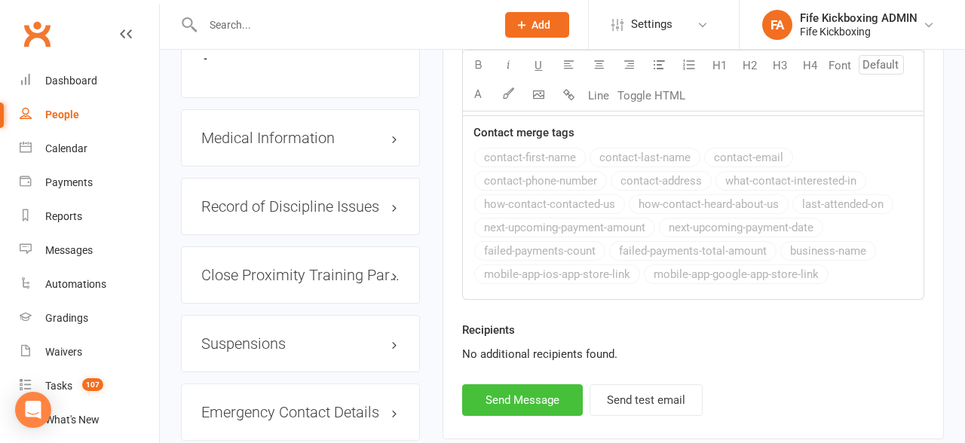
click at [492, 385] on button "Send Message" at bounding box center [522, 401] width 121 height 32
select select
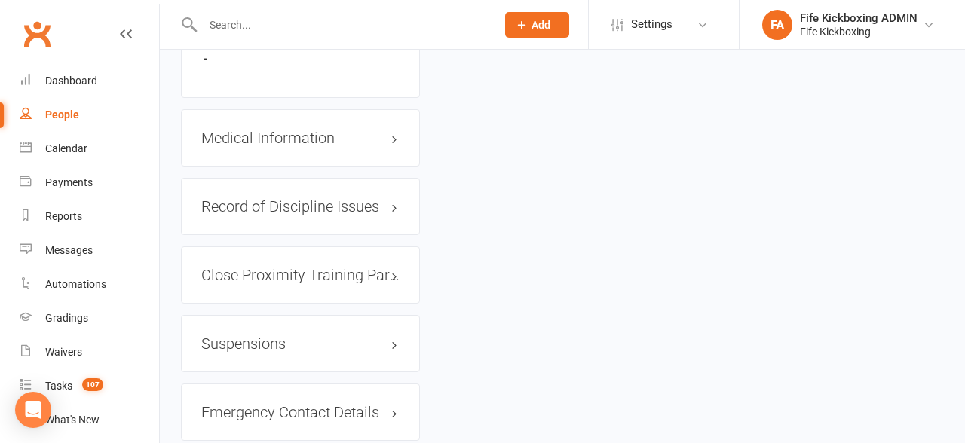
click at [304, 20] on input "text" at bounding box center [341, 24] width 287 height 21
paste input "lmmurray2109@gmail.com"
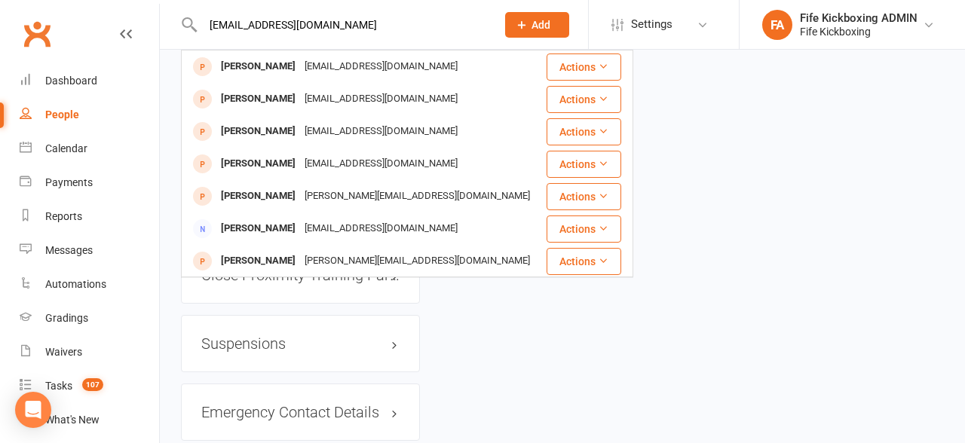
type input "lmmurray2109@gmail.com"
click at [520, 23] on icon at bounding box center [522, 25] width 14 height 14
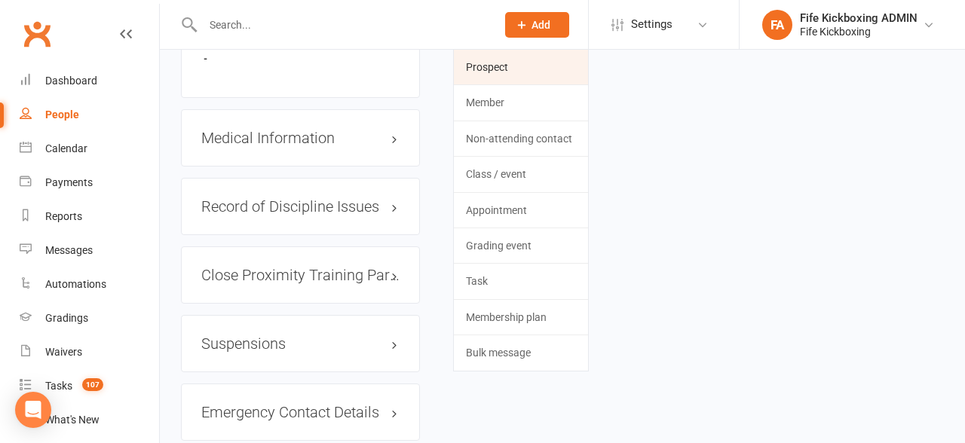
click at [487, 66] on link "Prospect" at bounding box center [521, 67] width 134 height 35
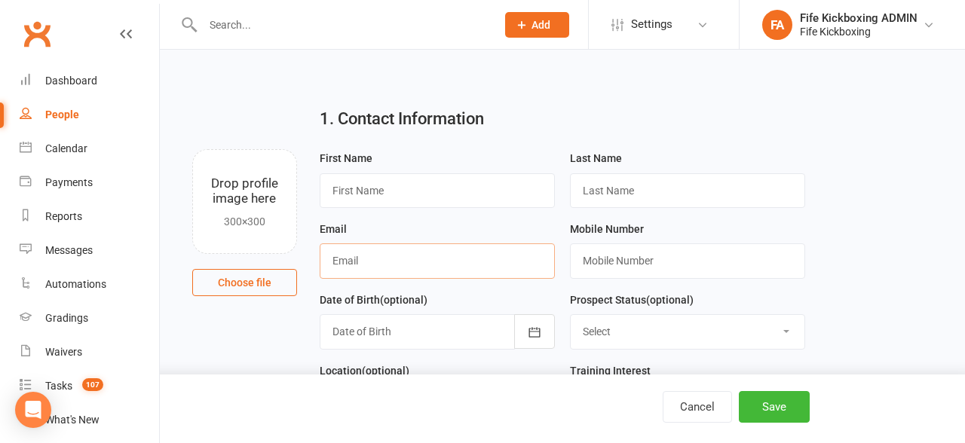
click at [381, 258] on input "text" at bounding box center [437, 261] width 235 height 35
paste input "lmmurray2109@gmail.com"
type input "lmmurray2109@gmail.com"
click at [679, 262] on input "text" at bounding box center [687, 261] width 235 height 35
paste input "447801456061"
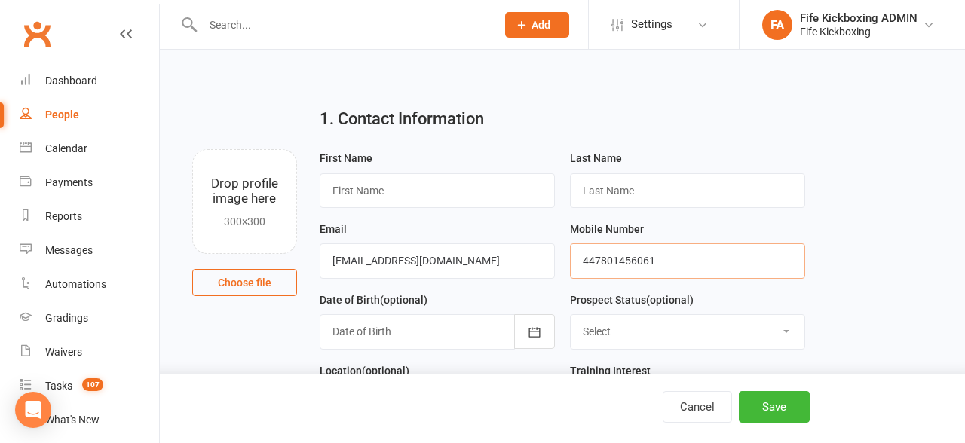
click at [594, 261] on input "447801456061" at bounding box center [687, 261] width 235 height 35
type input "07801456061"
click at [427, 190] on input "text" at bounding box center [437, 190] width 235 height 35
paste input "Lisa Murray"
type input "Lisa Murray"
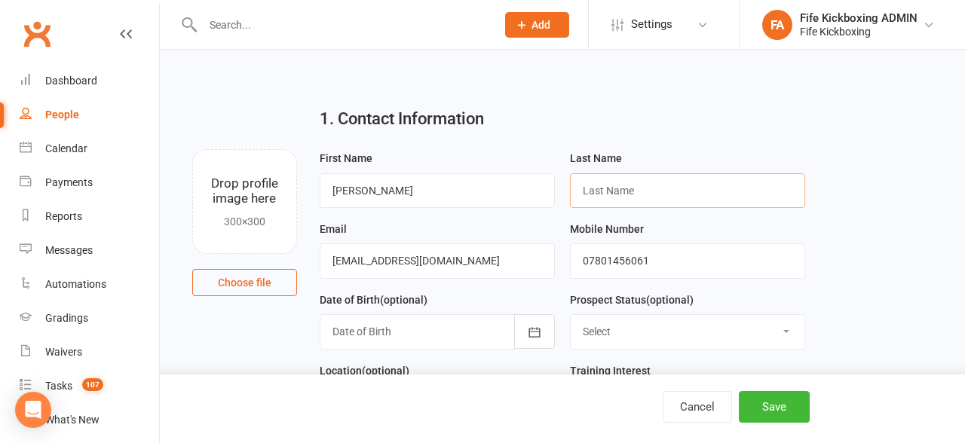
click at [610, 189] on input "text" at bounding box center [687, 190] width 235 height 35
paste input "Lisa Murray"
click at [606, 190] on input "Lisa Murray" at bounding box center [687, 190] width 235 height 35
type input "Murray"
click at [457, 192] on input "Lisa Murray" at bounding box center [437, 190] width 235 height 35
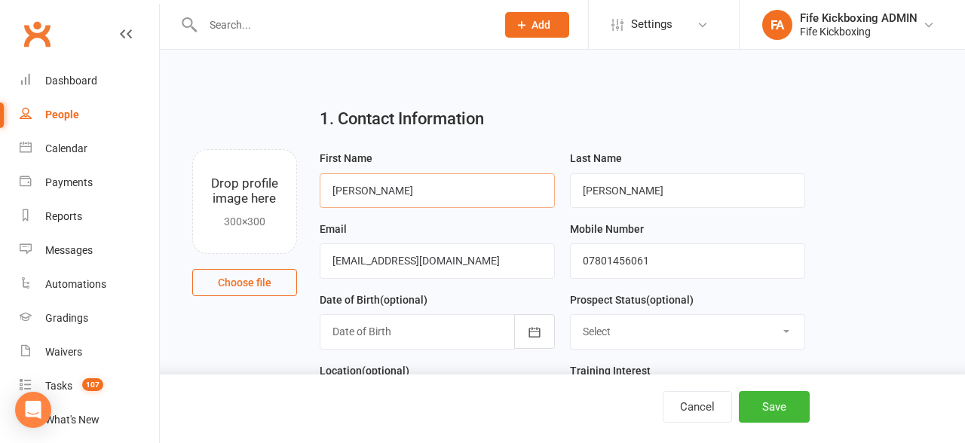
type input "Lisa"
click at [615, 336] on select "Select Enquiry Trial booked 1 class attended 2 classes attended 3+ classes atte…" at bounding box center [688, 331] width 234 height 33
select select "Enquiry"
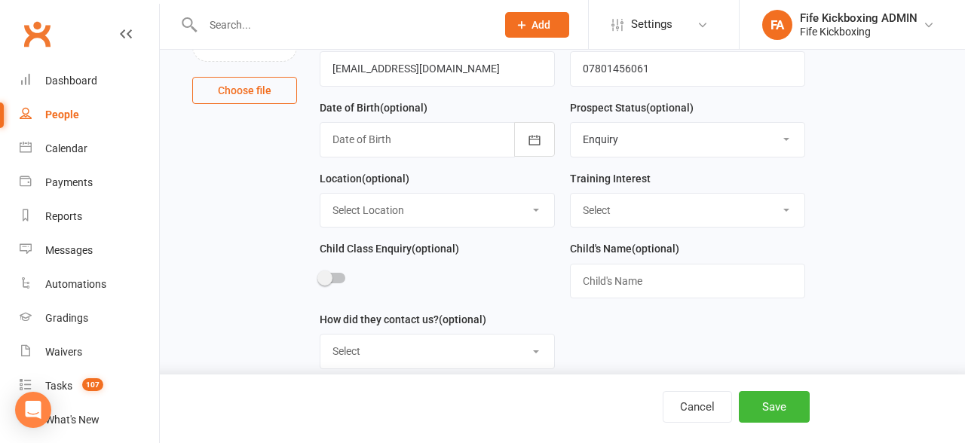
scroll to position [195, 0]
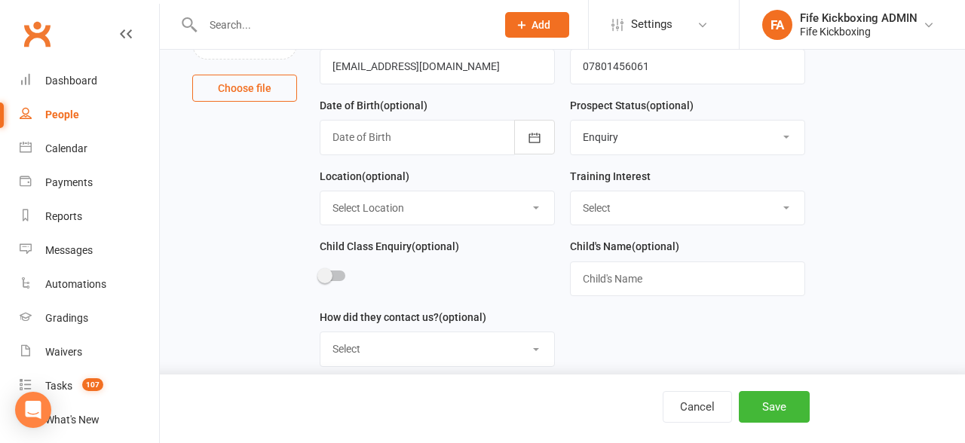
click at [642, 204] on select "Select Wee Warriors (3 - 4½) Lil Dragons (4.5-6 years) Junior Warriors (7-8yo) …" at bounding box center [688, 208] width 234 height 33
select select "Kids Kickboxing (9-11 years)"
click at [421, 216] on select "Select Location Bellyeoman Castle Business Centre Dunfermline High School ROOM …" at bounding box center [437, 208] width 234 height 33
select select "1"
click at [329, 275] on span at bounding box center [324, 275] width 15 height 15
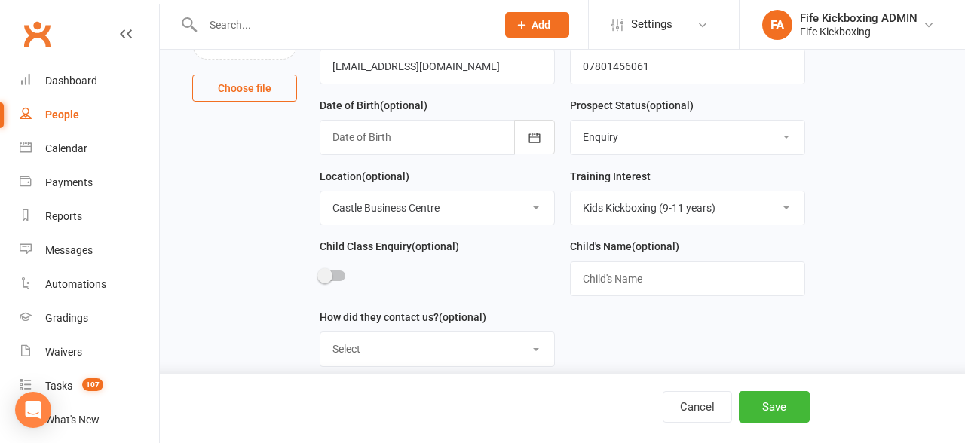
click at [320, 274] on input "checkbox" at bounding box center [320, 274] width 0 height 0
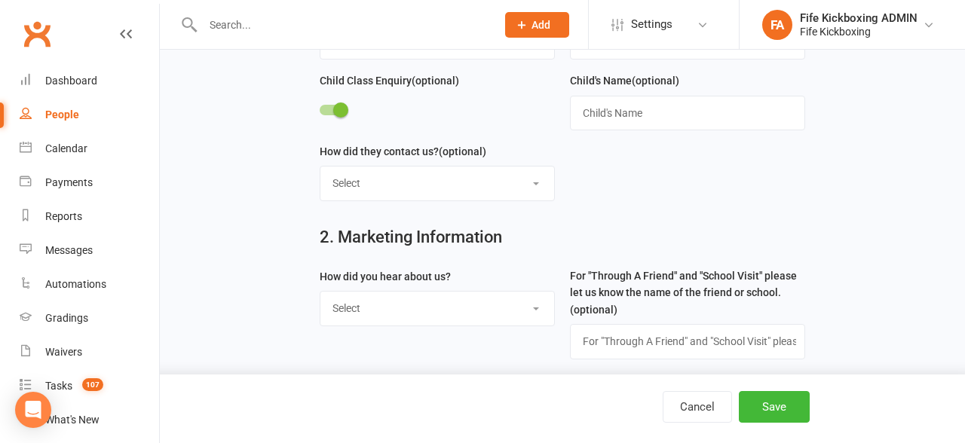
scroll to position [370, 0]
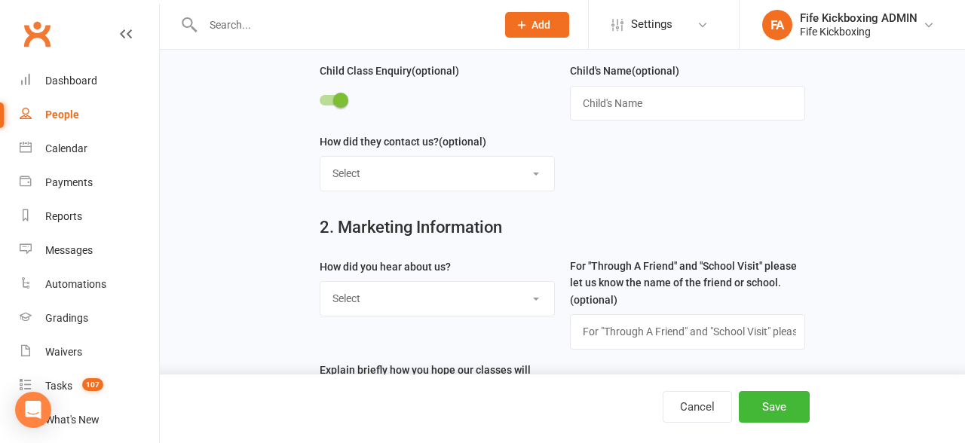
click at [495, 174] on select "Select Website contact form Phone Email Social media app Walk in" at bounding box center [437, 173] width 234 height 33
select select "Social media app"
click at [399, 293] on select "Select Social media Google Leaflet Through A Friend School visit Event Walked b…" at bounding box center [437, 298] width 234 height 33
select select "Social media"
click at [774, 403] on button "Save" at bounding box center [774, 407] width 71 height 32
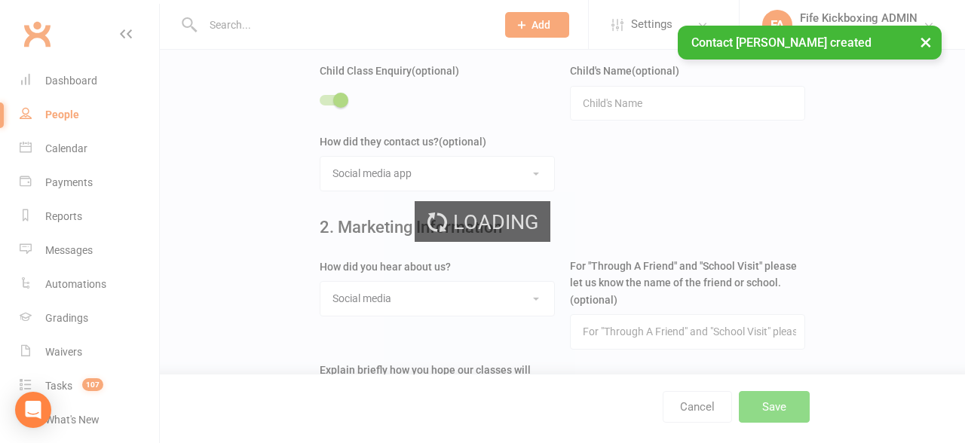
scroll to position [0, 0]
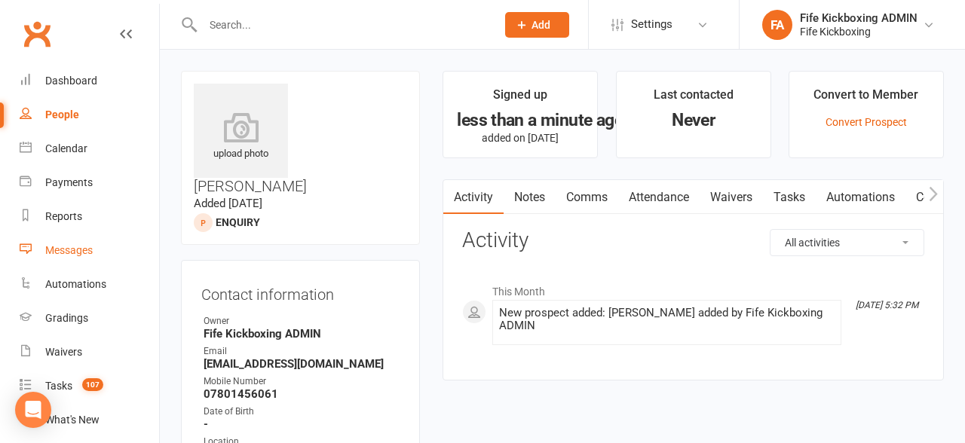
click at [73, 248] on div "Messages" at bounding box center [69, 250] width 48 height 12
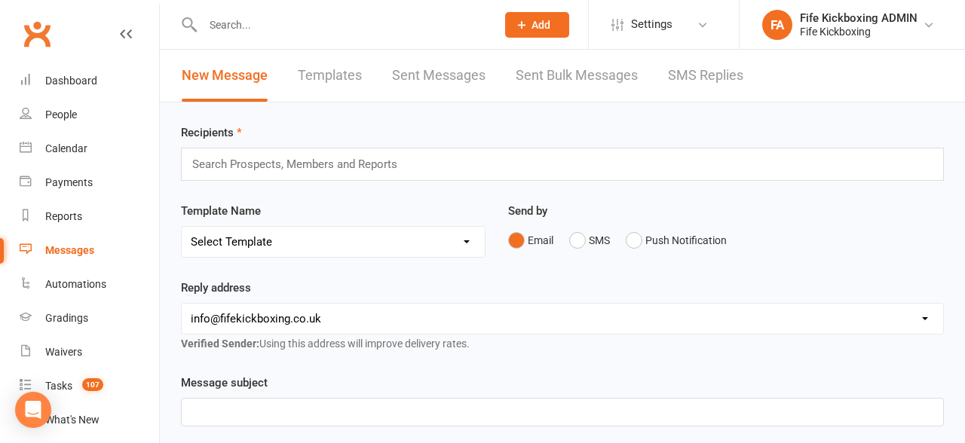
click at [348, 73] on link "Templates" at bounding box center [330, 76] width 64 height 52
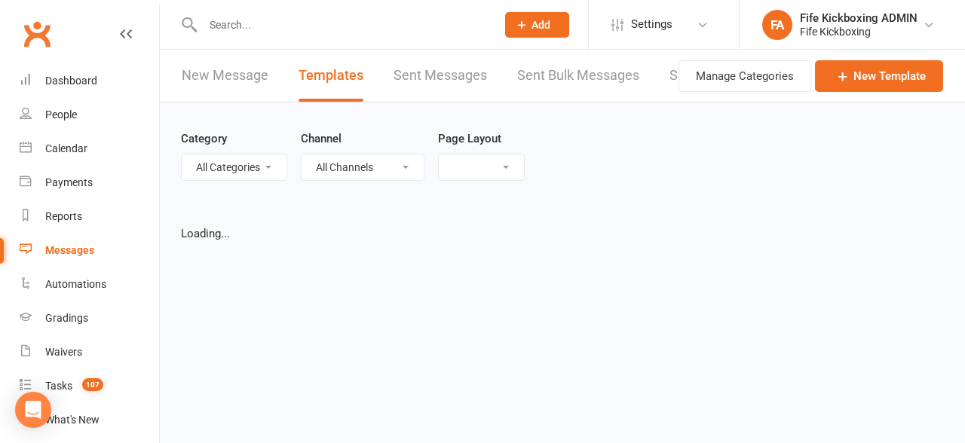
select select "list"
select select "100"
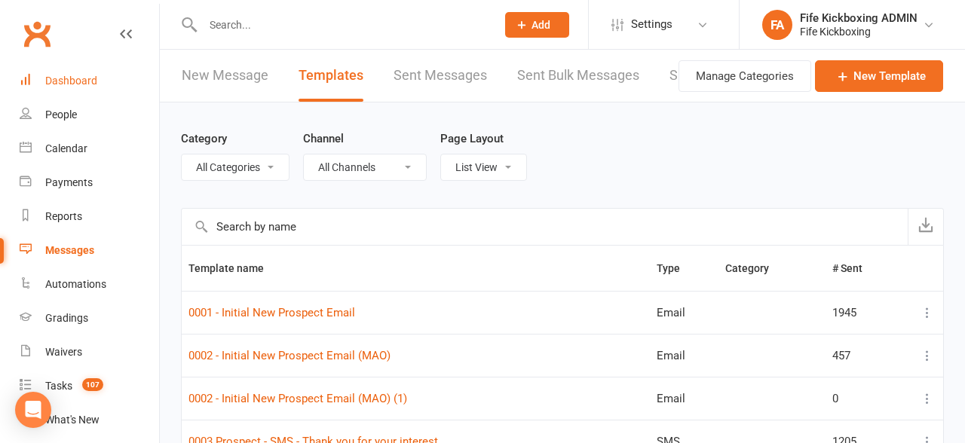
click at [79, 81] on div "Dashboard" at bounding box center [71, 81] width 52 height 12
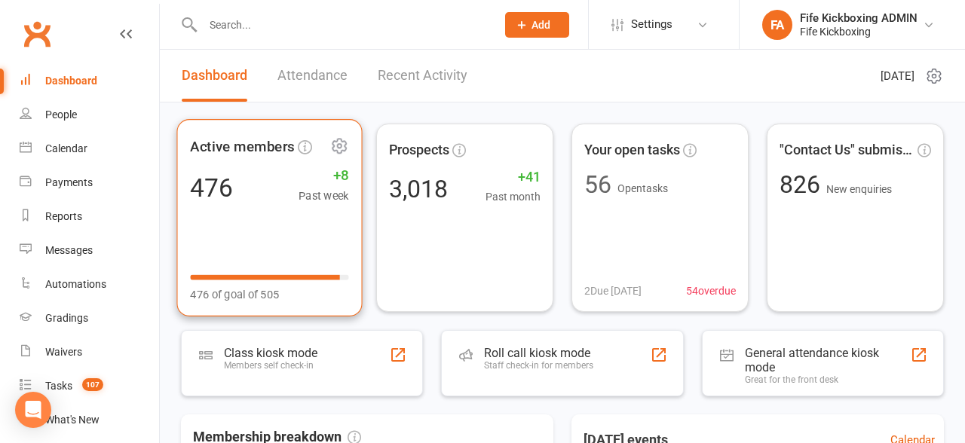
click at [344, 171] on span "+8" at bounding box center [324, 175] width 51 height 23
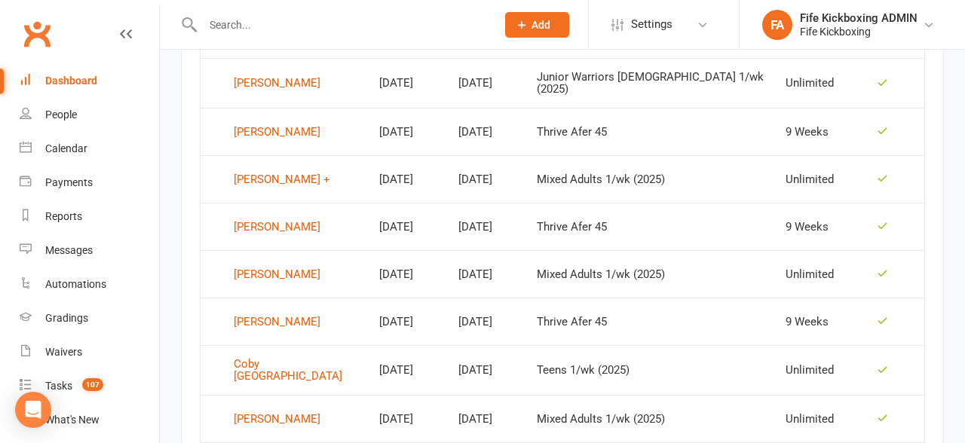
scroll to position [706, 0]
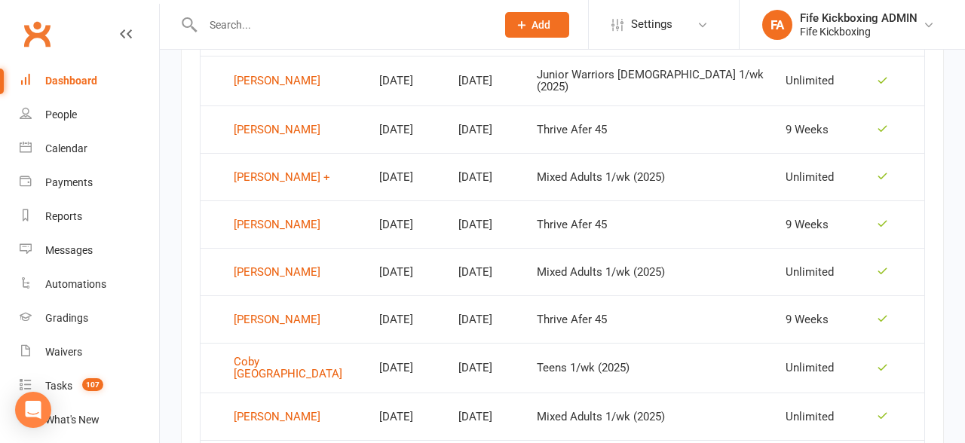
click at [70, 80] on div "Dashboard" at bounding box center [71, 81] width 52 height 12
